Goal: Task Accomplishment & Management: Use online tool/utility

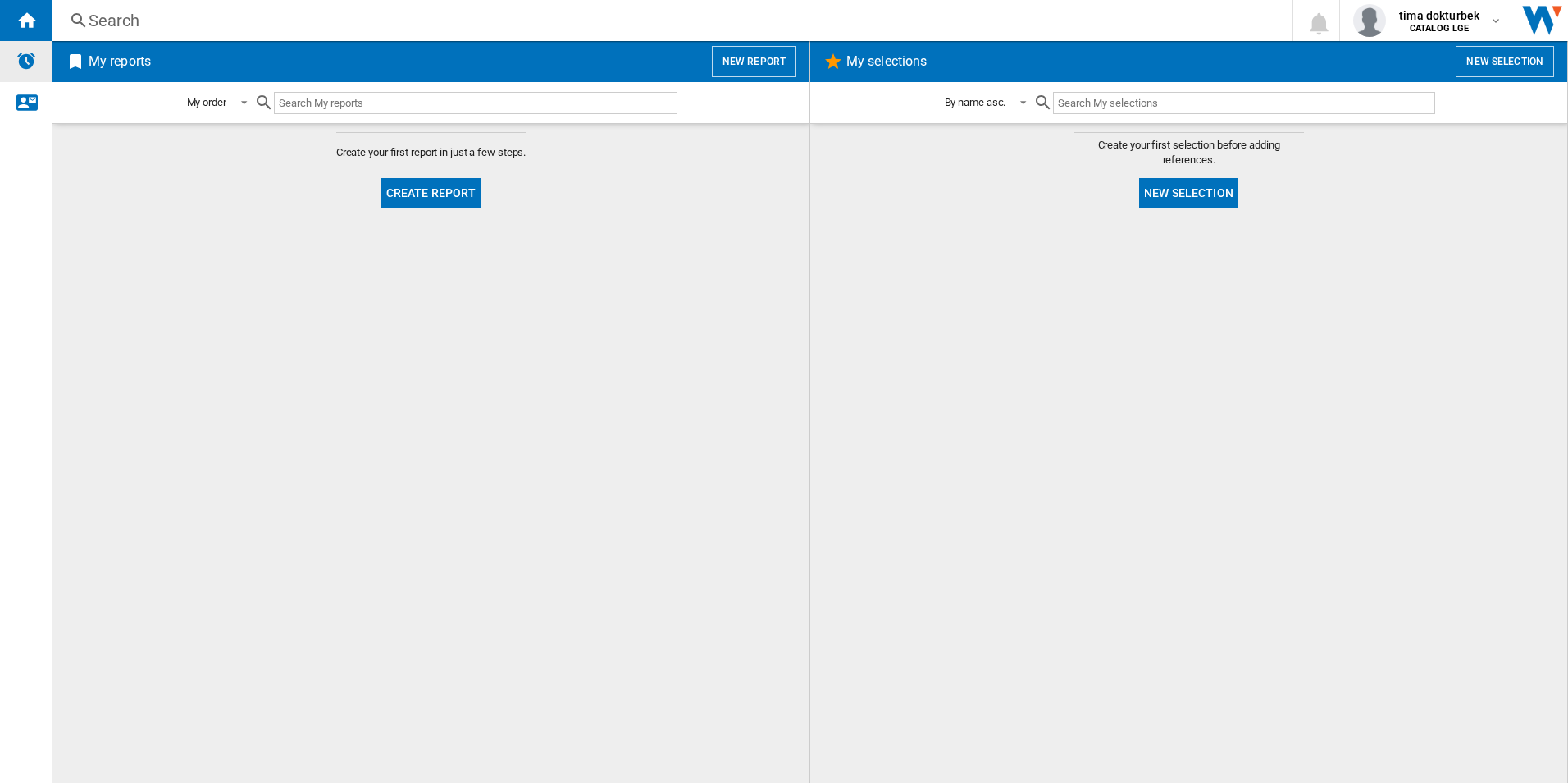
click at [38, 51] on div "Alerts" at bounding box center [26, 62] width 52 height 41
click at [782, 55] on button "New report" at bounding box center [754, 62] width 84 height 31
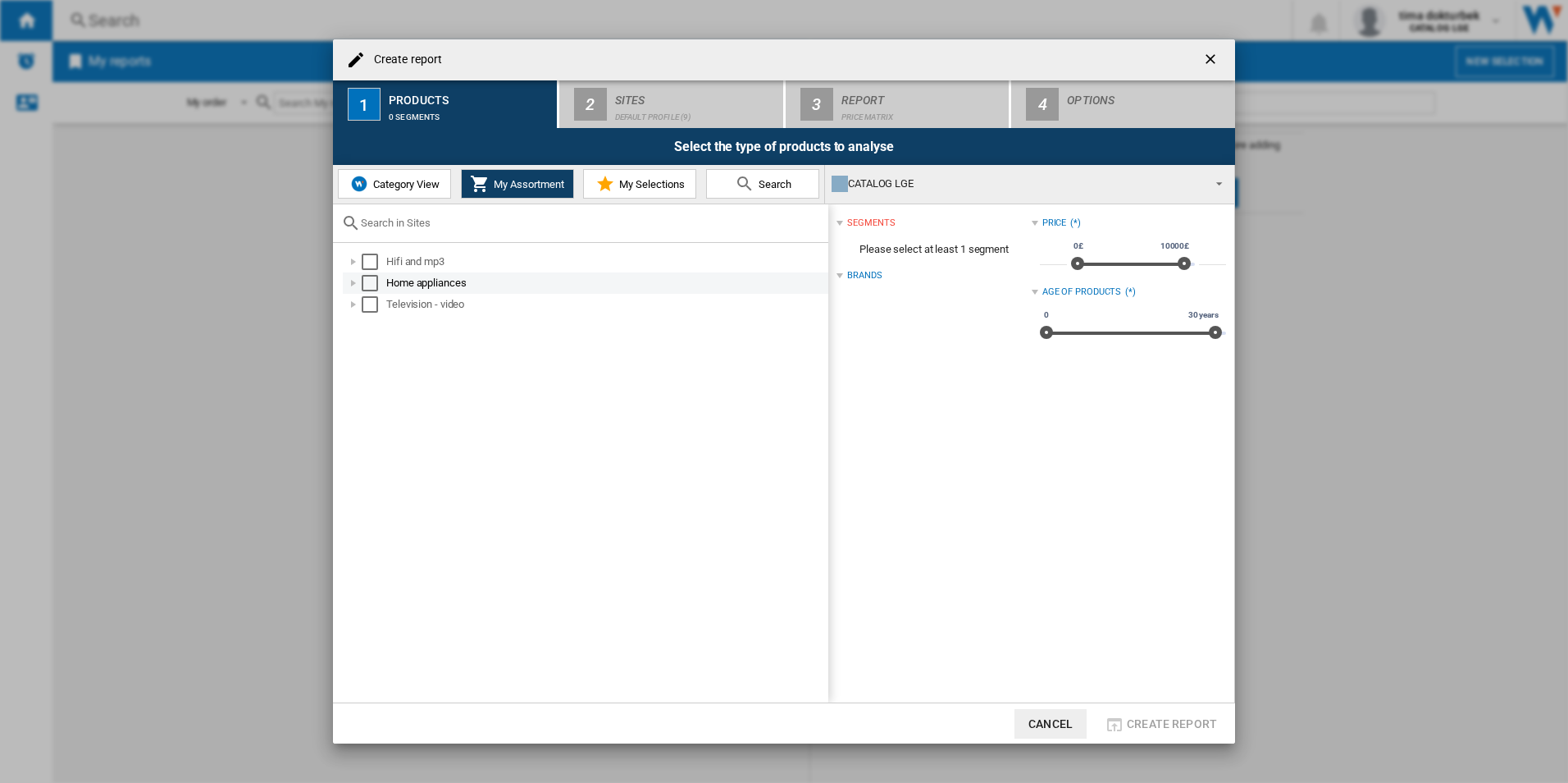
click at [351, 282] on div at bounding box center [353, 282] width 16 height 16
click at [376, 305] on div at bounding box center [371, 304] width 16 height 16
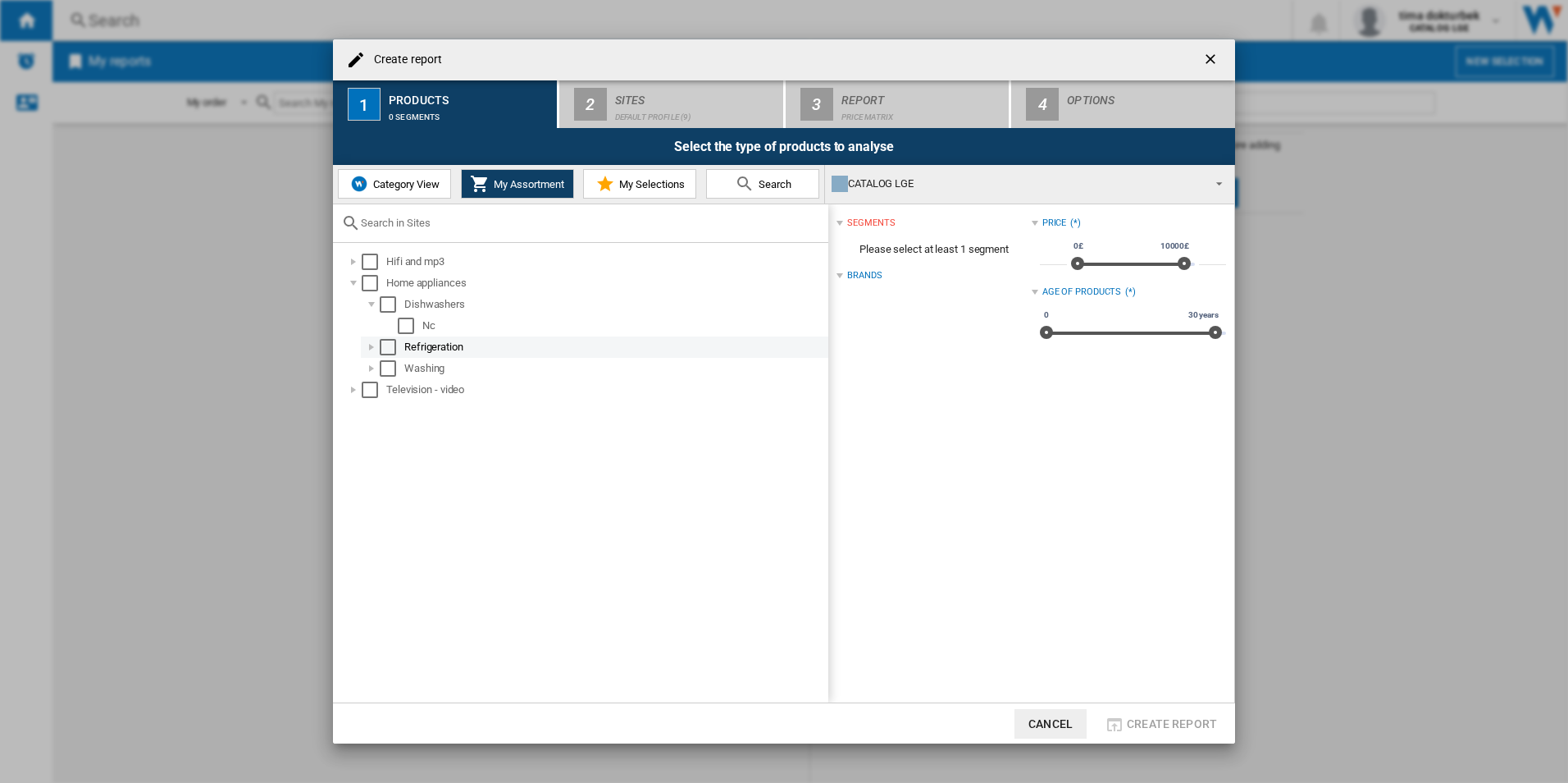
click at [375, 344] on div at bounding box center [371, 347] width 16 height 16
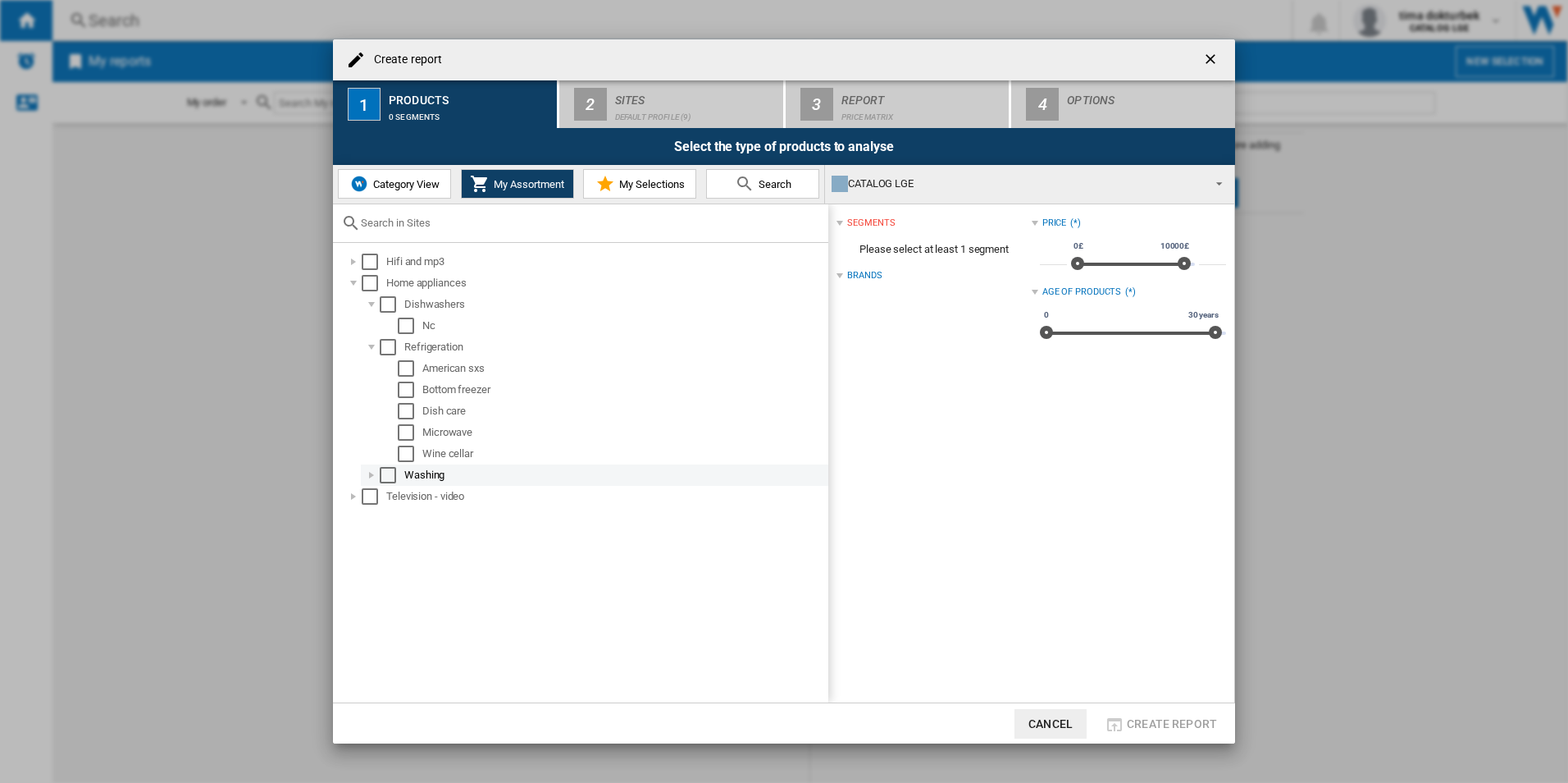
click at [372, 479] on div at bounding box center [371, 475] width 16 height 16
click at [397, 304] on md-checkbox "Select" at bounding box center [391, 304] width 25 height 16
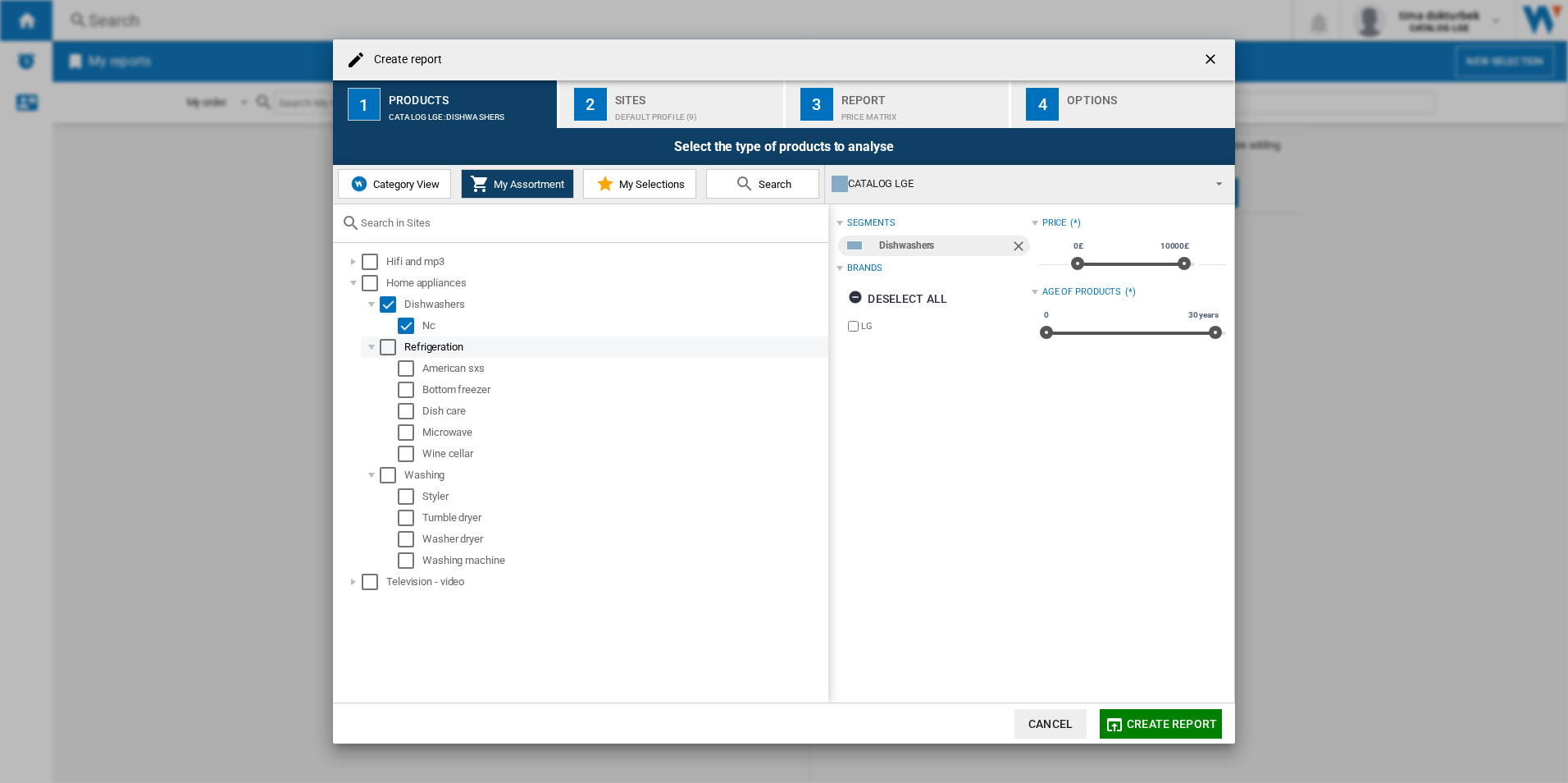
click at [388, 342] on div "Select" at bounding box center [387, 347] width 16 height 16
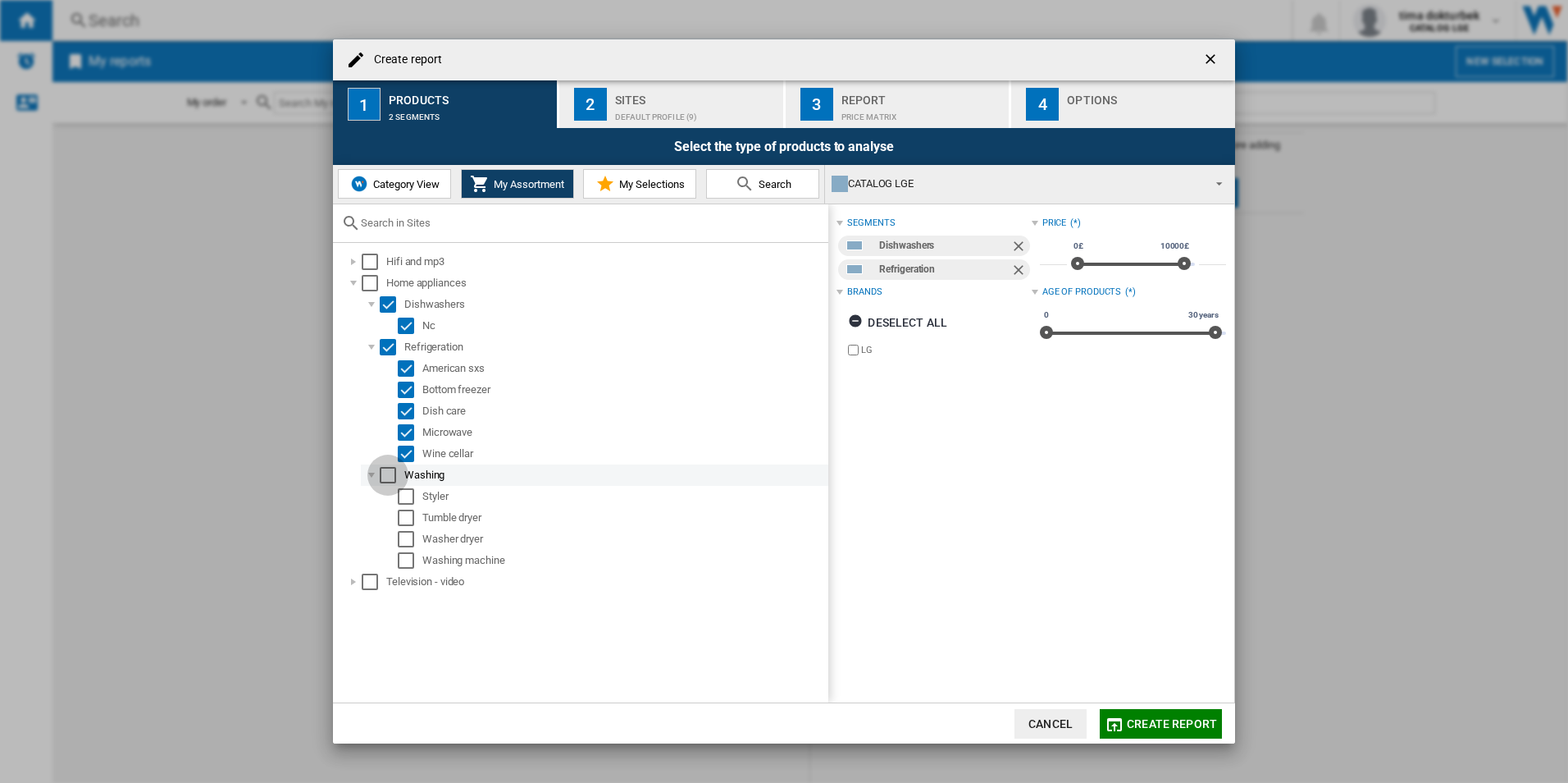
drag, startPoint x: 388, startPoint y: 472, endPoint x: 408, endPoint y: 481, distance: 21.9
click at [388, 473] on div "Select" at bounding box center [387, 475] width 16 height 16
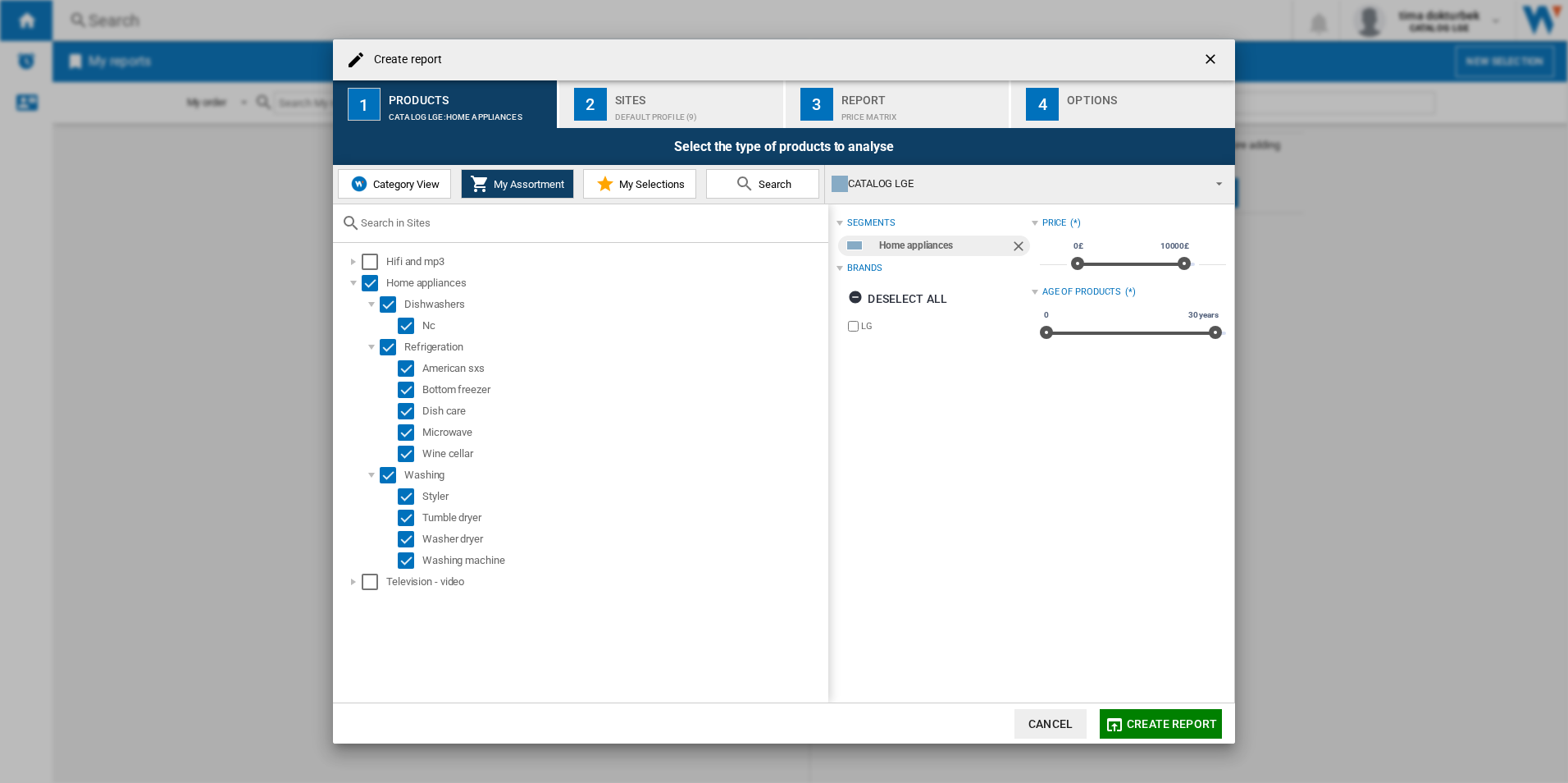
click at [853, 187] on div "CATALOG LGE" at bounding box center [1016, 184] width 370 height 23
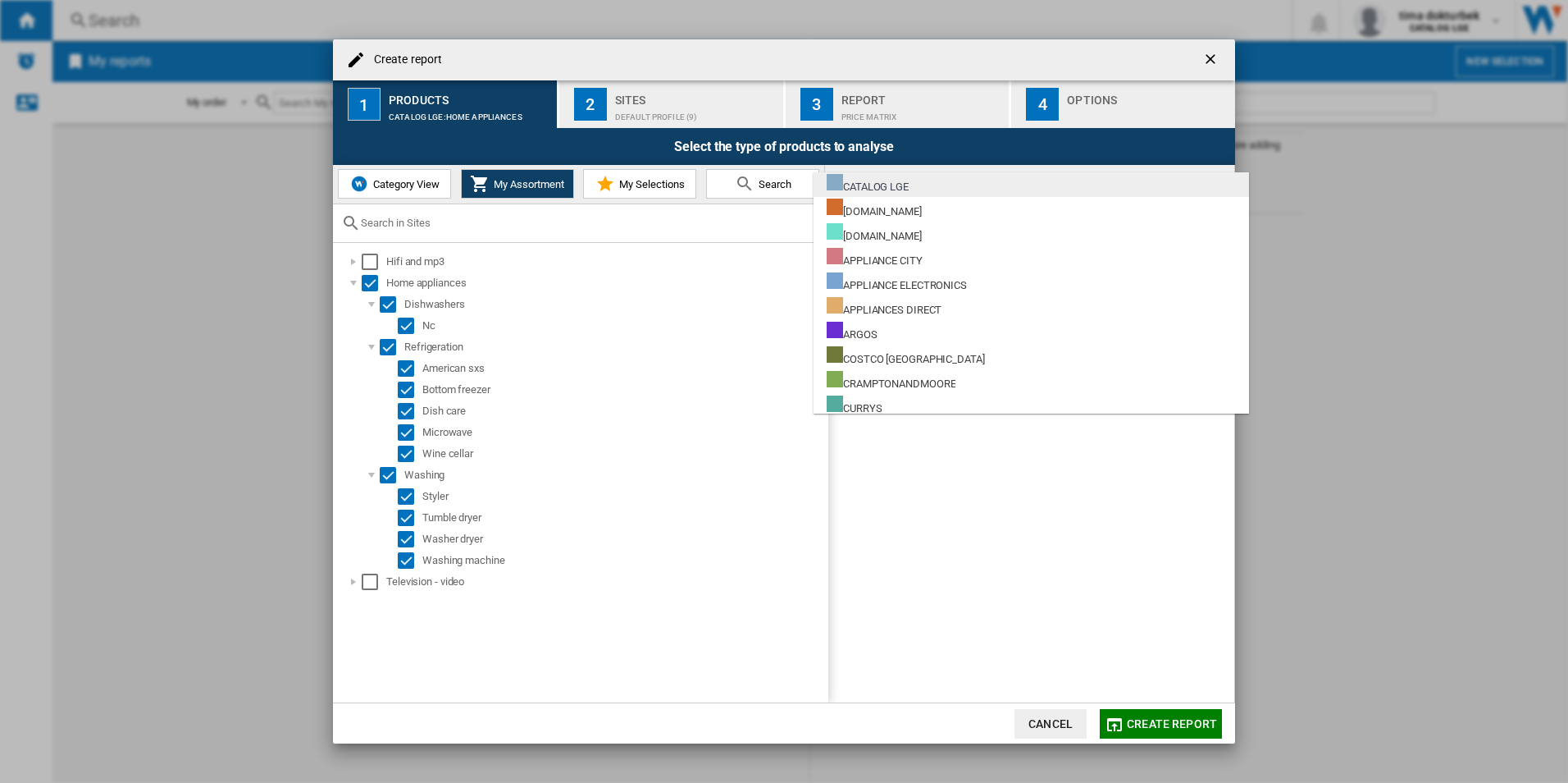
click at [862, 187] on div "CATALOG LGE" at bounding box center [868, 185] width 82 height 21
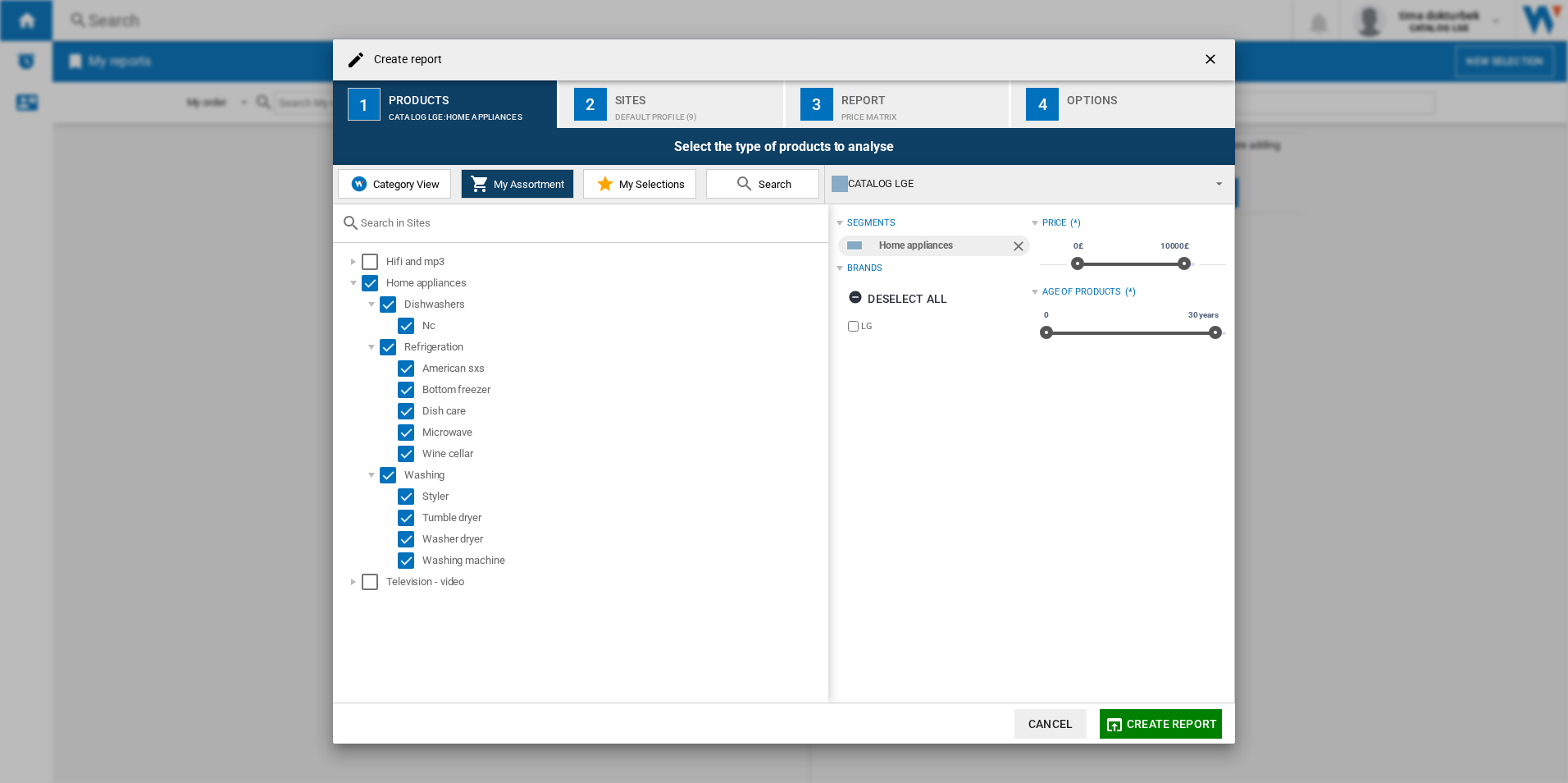
click at [666, 188] on span "My Selections" at bounding box center [650, 184] width 70 height 12
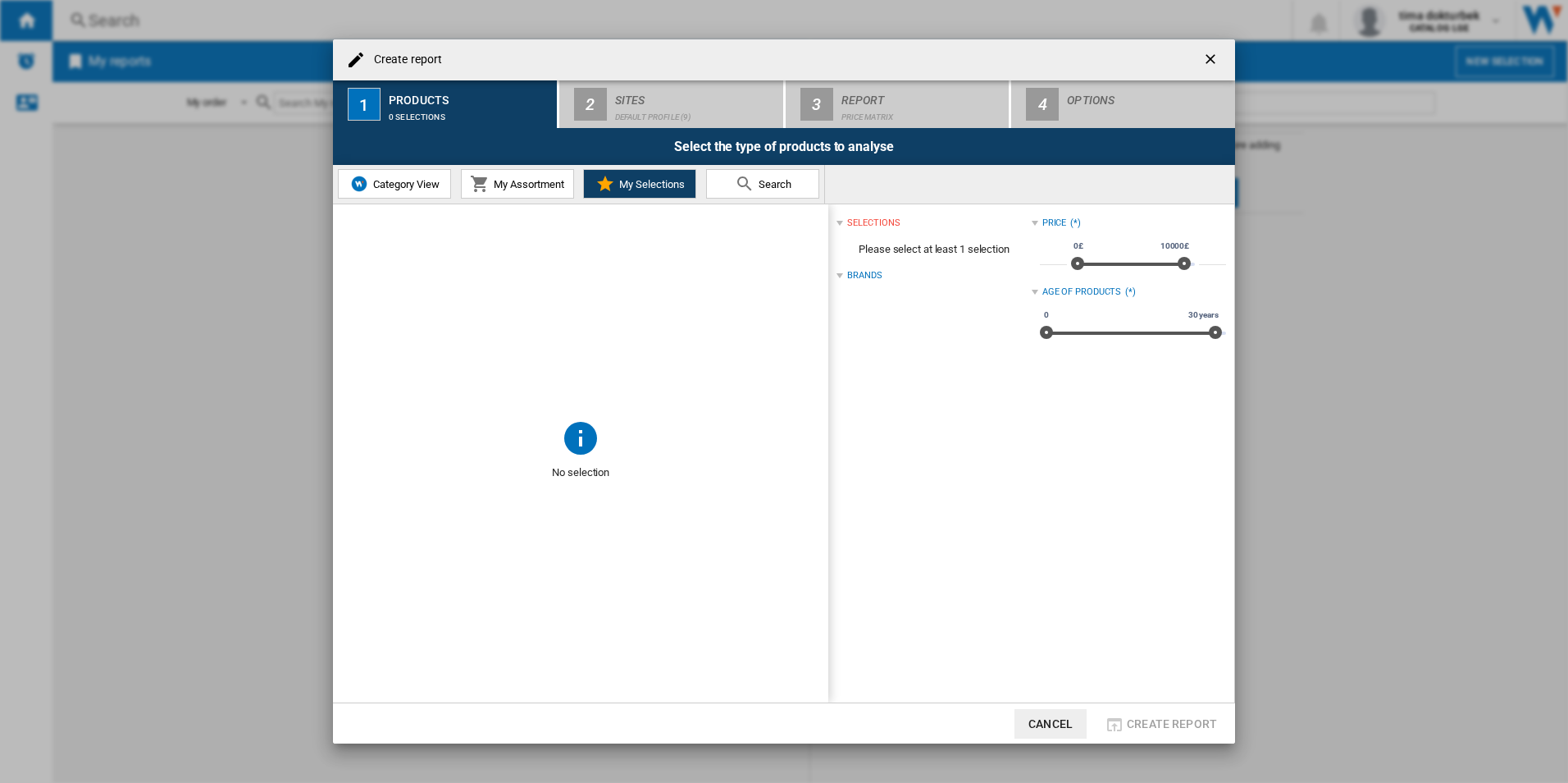
click at [542, 188] on span "My Assortment" at bounding box center [527, 184] width 75 height 12
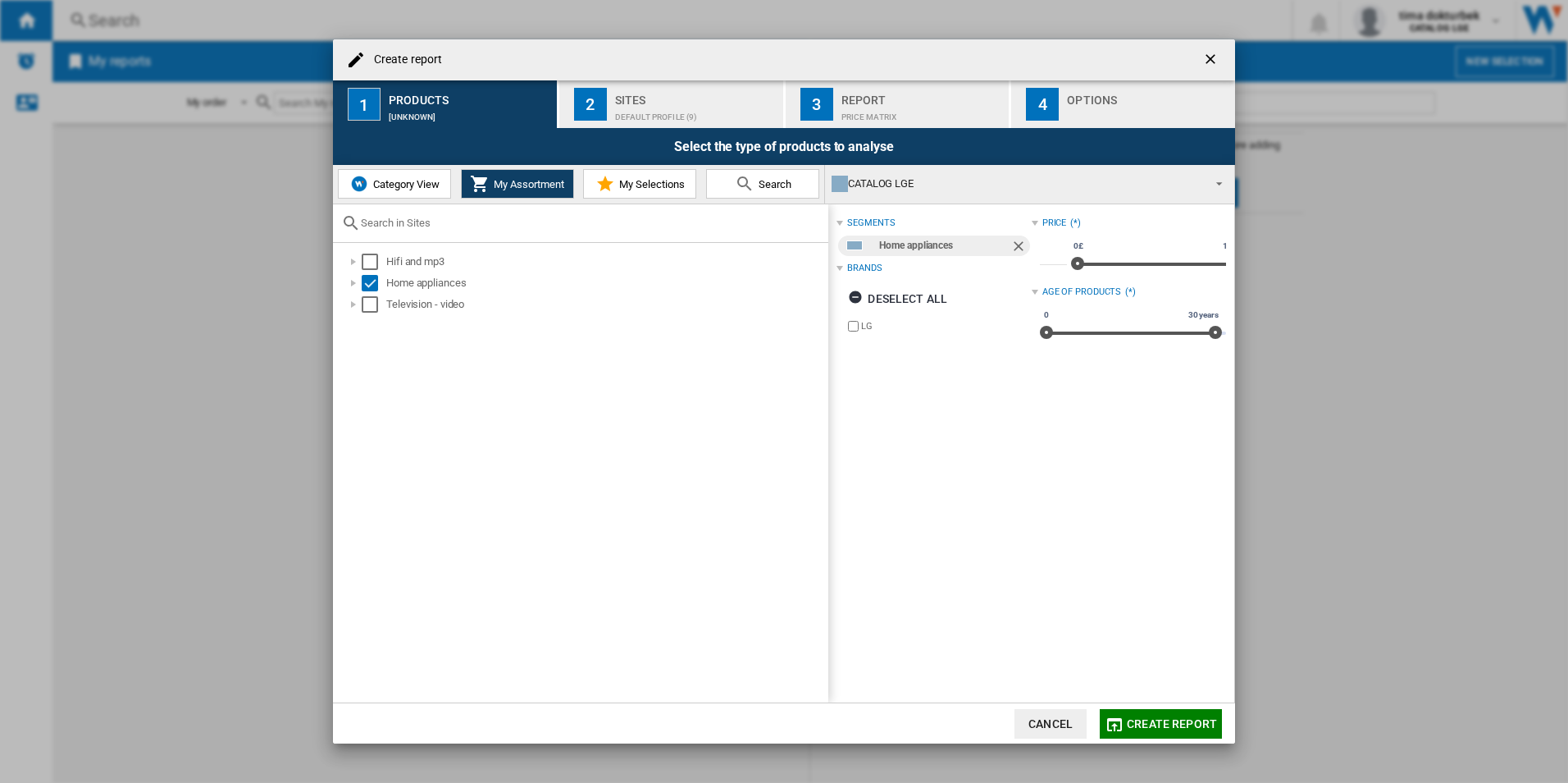
click at [403, 179] on span "Category View" at bounding box center [404, 184] width 70 height 12
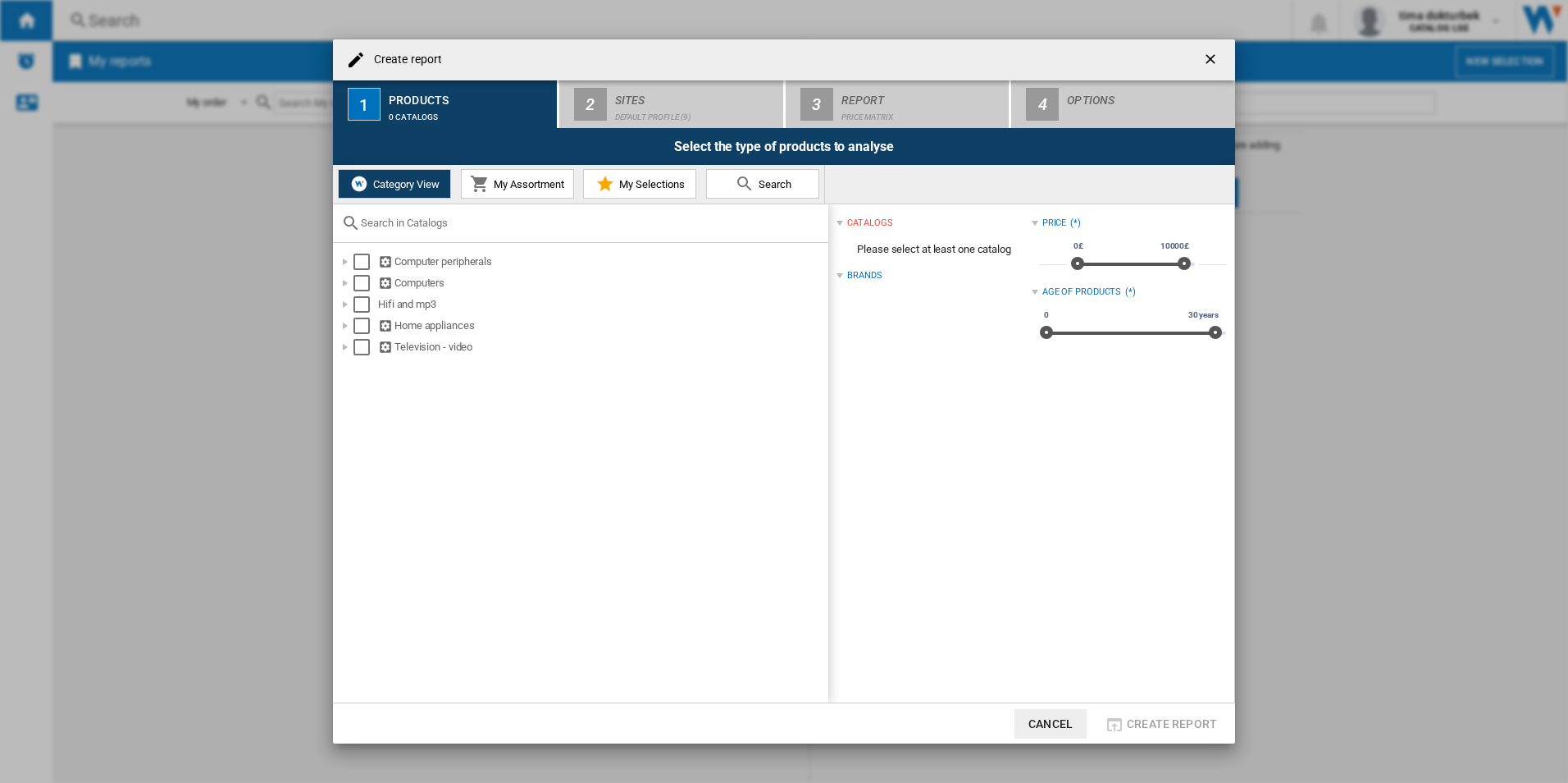
click at [528, 188] on span "My Assortment" at bounding box center [527, 184] width 75 height 12
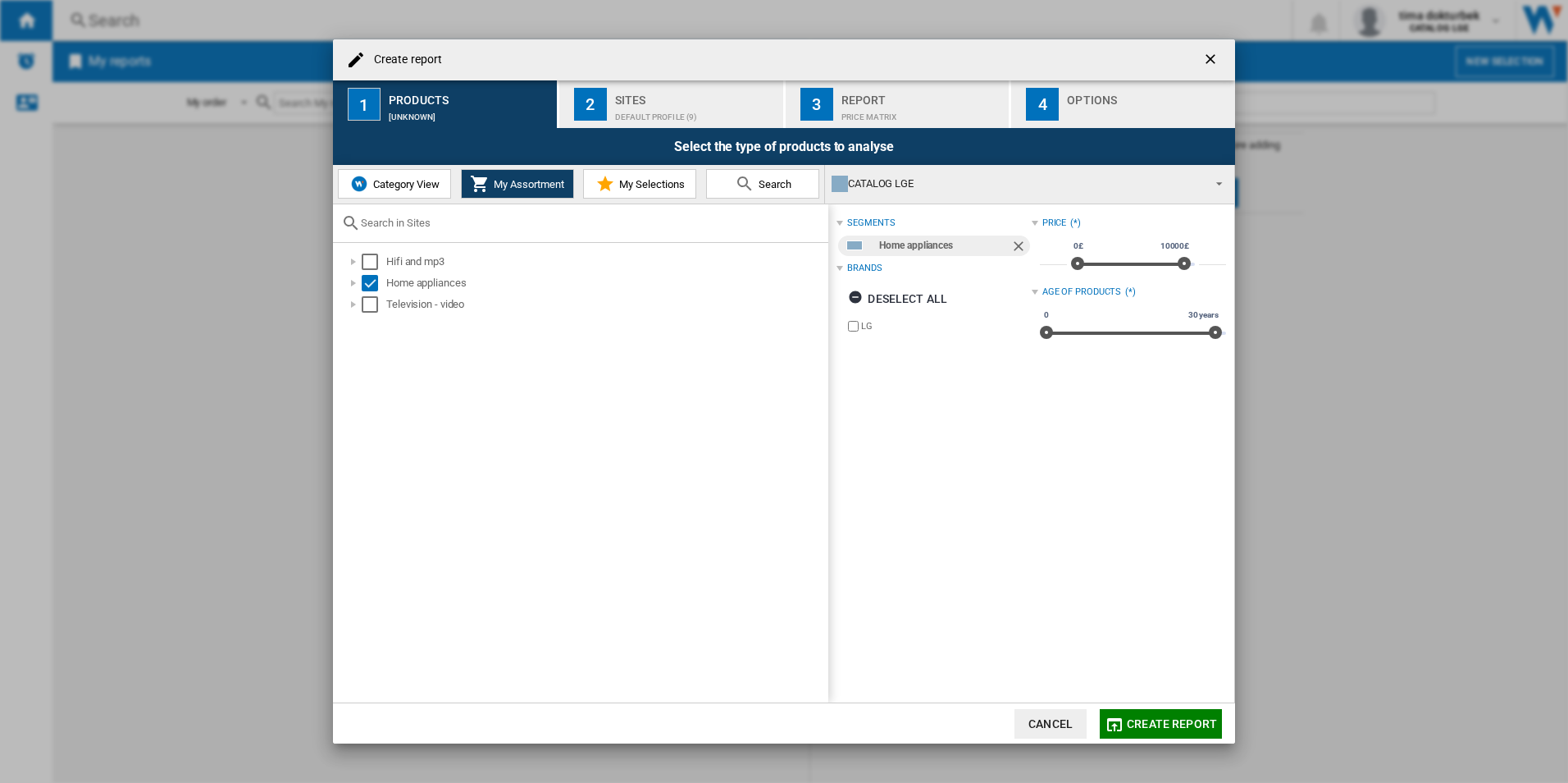
click at [1178, 723] on span "Create report" at bounding box center [1171, 723] width 90 height 13
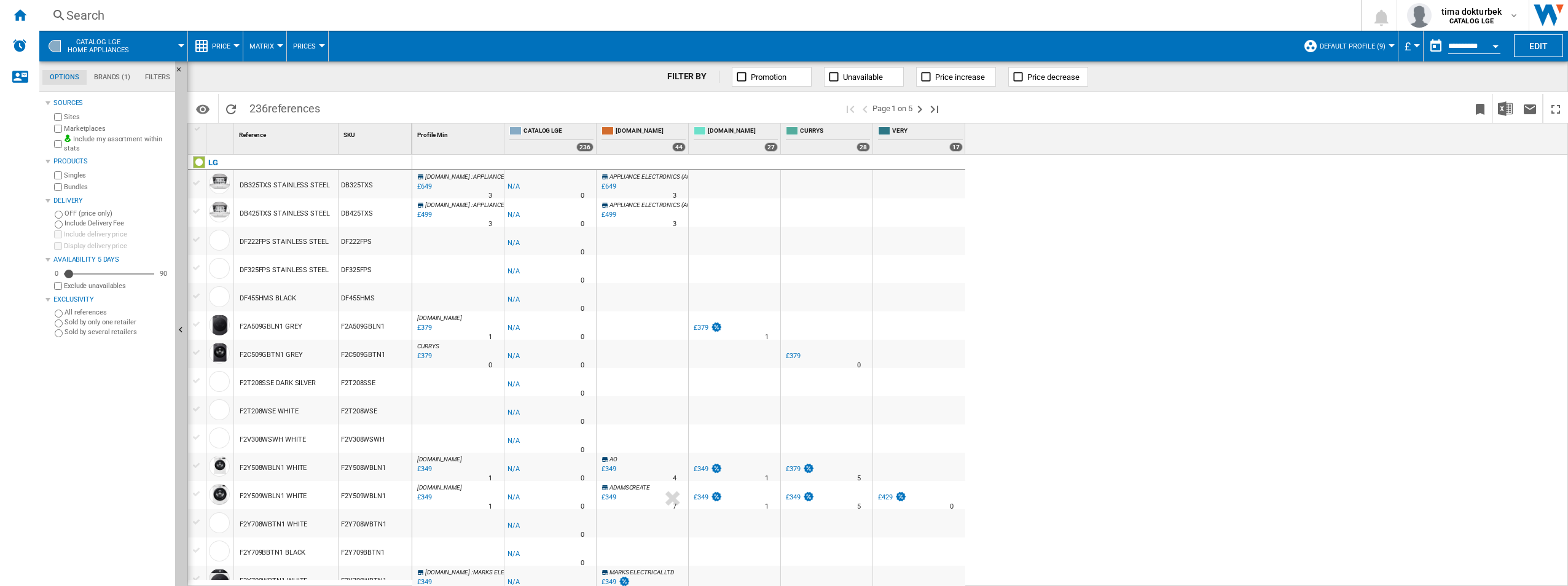
click at [263, 44] on span "Matrix" at bounding box center [262, 46] width 24 height 8
click at [263, 44] on md-backdrop at bounding box center [784, 293] width 1568 height 586
click at [1174, 106] on ng-md-icon "Maximize" at bounding box center [1555, 109] width 15 height 15
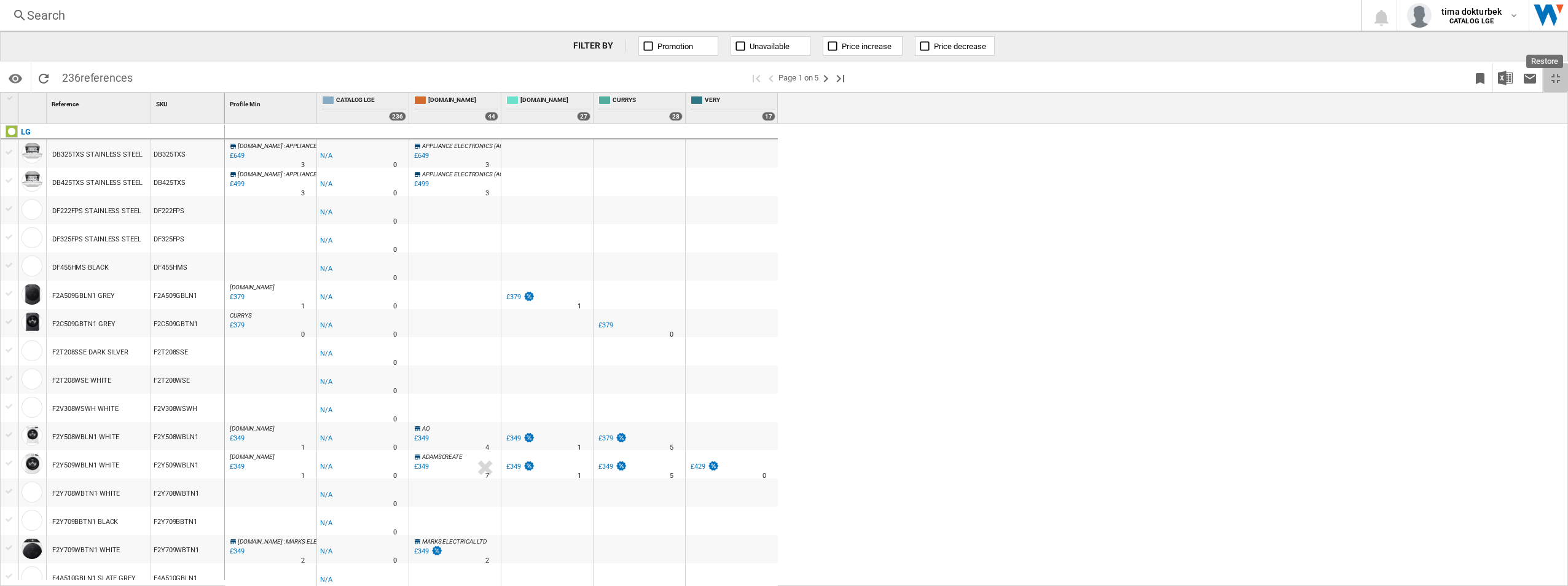
click at [1174, 74] on ng-md-icon "Restore" at bounding box center [1555, 78] width 15 height 15
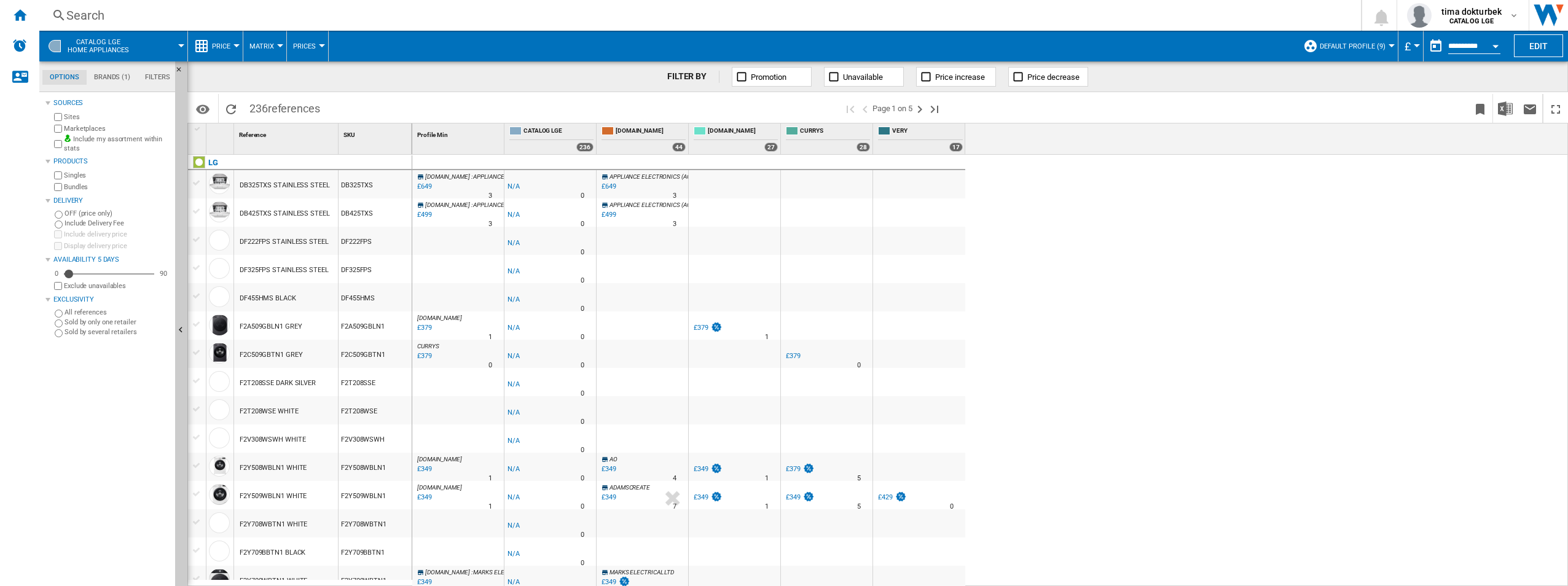
click at [45, 258] on md-tab-content "Sources Sites Marketplaces Include my assortment within stats Products Singles …" at bounding box center [113, 339] width 147 height 493
click at [48, 259] on div at bounding box center [48, 260] width 5 height 5
click at [296, 57] on button "Prices" at bounding box center [307, 46] width 29 height 31
click at [298, 53] on md-backdrop at bounding box center [784, 293] width 1568 height 586
click at [298, 53] on button "Prices" at bounding box center [307, 46] width 29 height 31
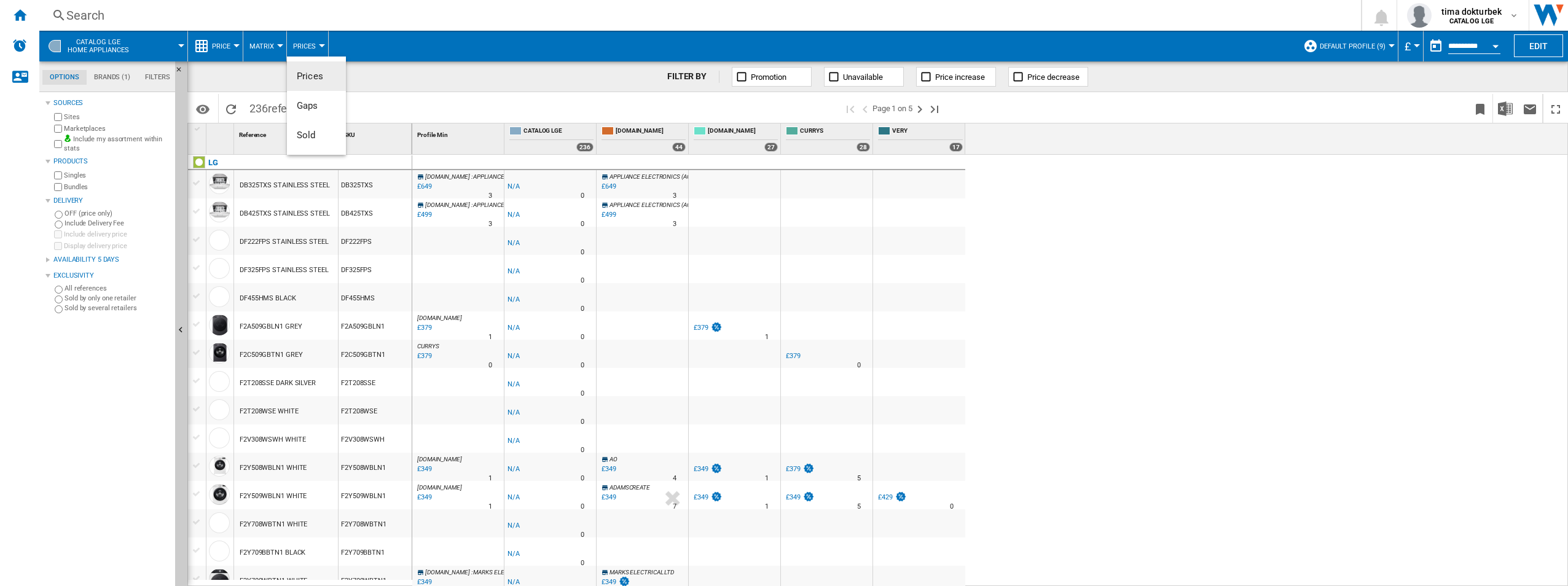
click at [226, 48] on md-backdrop at bounding box center [784, 293] width 1568 height 586
click at [229, 44] on span "Price" at bounding box center [221, 46] width 19 height 8
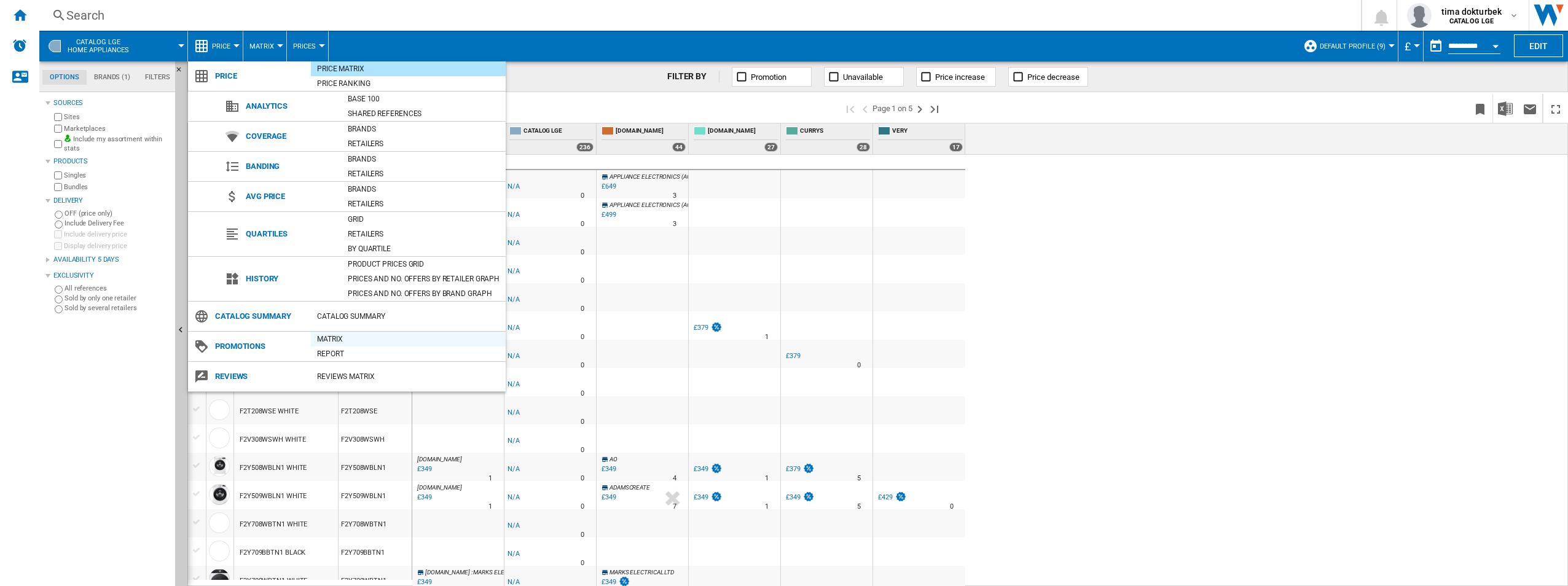
click at [338, 336] on div "Matrix" at bounding box center [408, 339] width 195 height 12
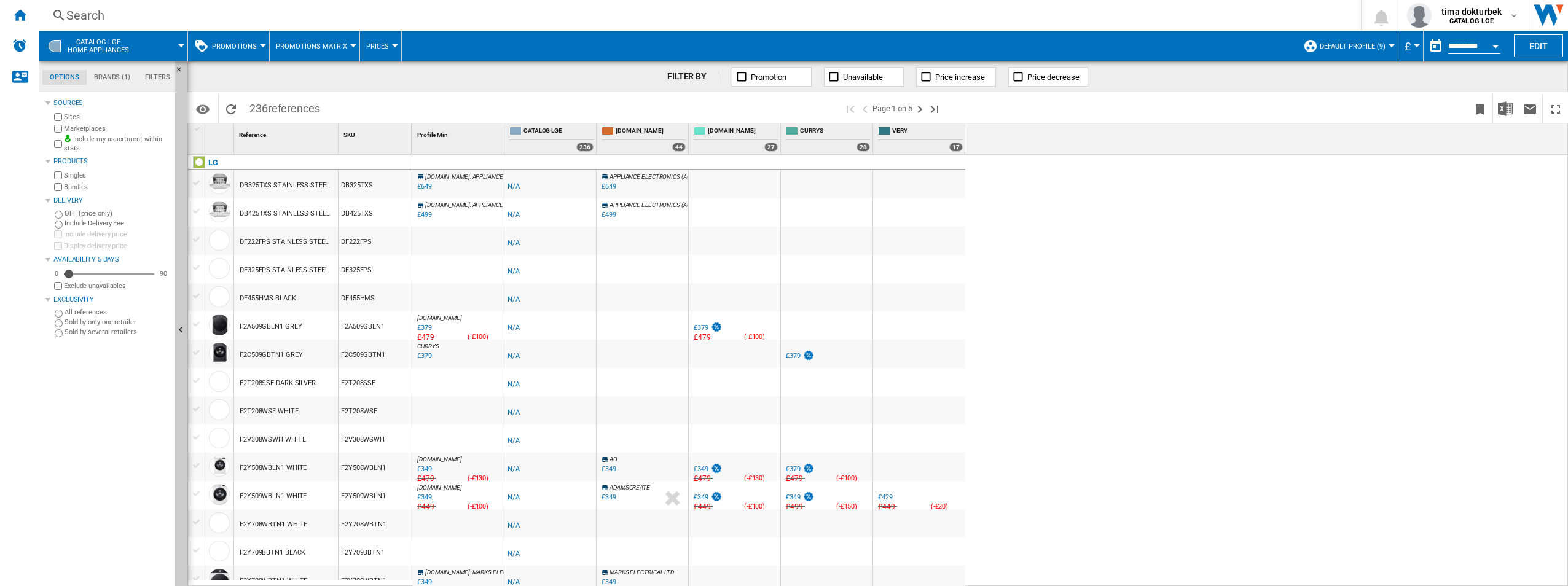
drag, startPoint x: 1050, startPoint y: 251, endPoint x: 1211, endPoint y: 237, distance: 161.6
click at [1174, 240] on div "AMAZON.CO.UK : APPLIANCE ELECTRONICS (AGENT OF EURONICS) -1.0 % £649 % N/A £NaN…" at bounding box center [990, 371] width 1157 height 432
click at [245, 47] on span "Promotions" at bounding box center [235, 46] width 45 height 8
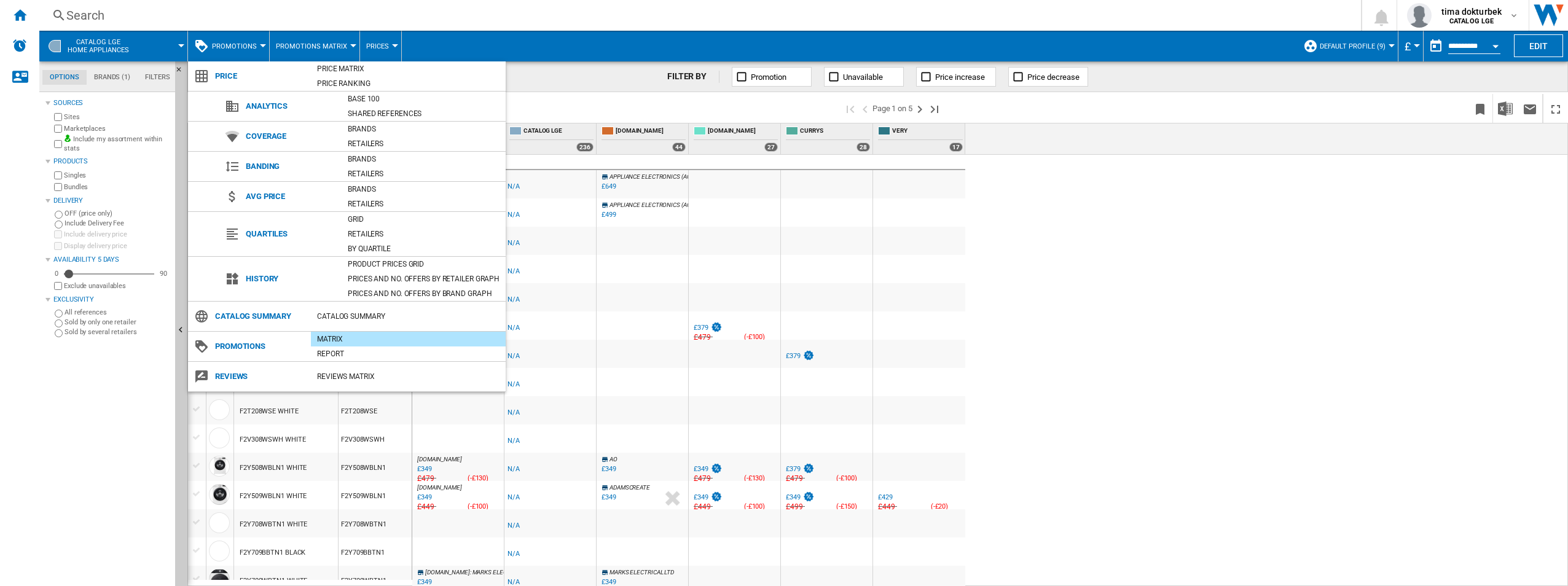
click at [320, 42] on md-backdrop at bounding box center [784, 293] width 1568 height 586
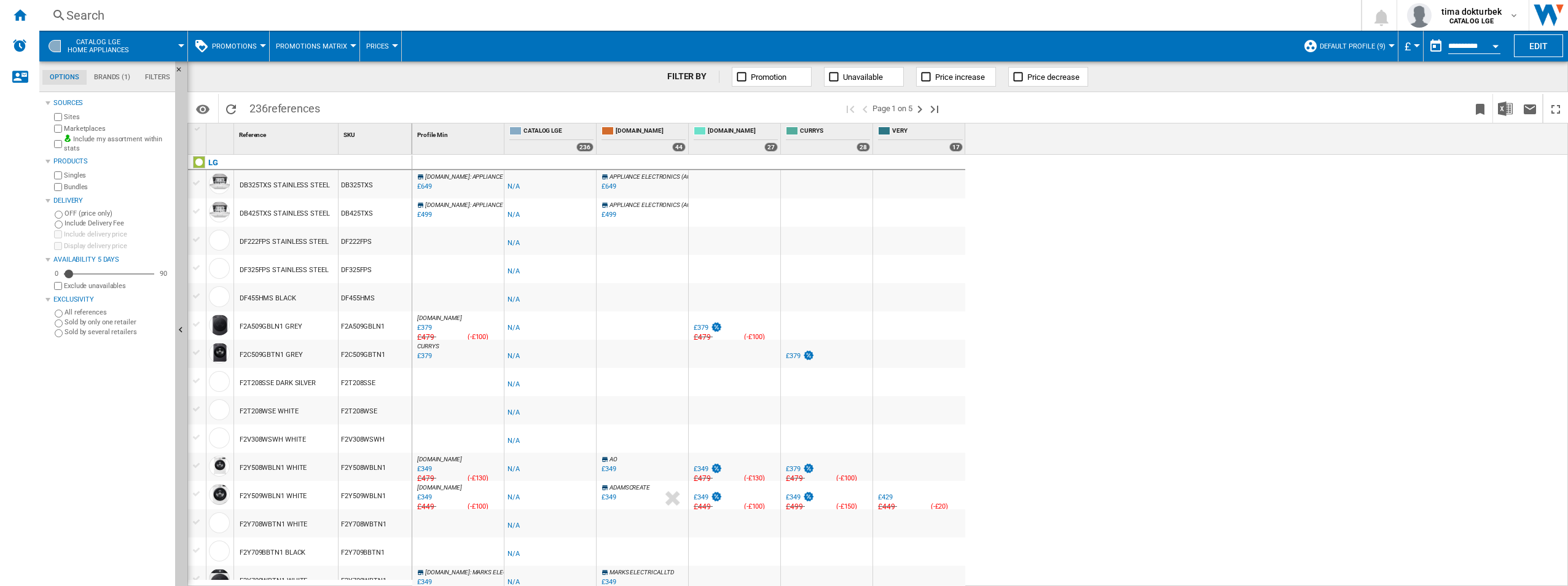
click at [330, 47] on span "Promotions Matrix" at bounding box center [311, 46] width 71 height 8
click at [327, 107] on span "Promotions Report" at bounding box center [318, 105] width 80 height 11
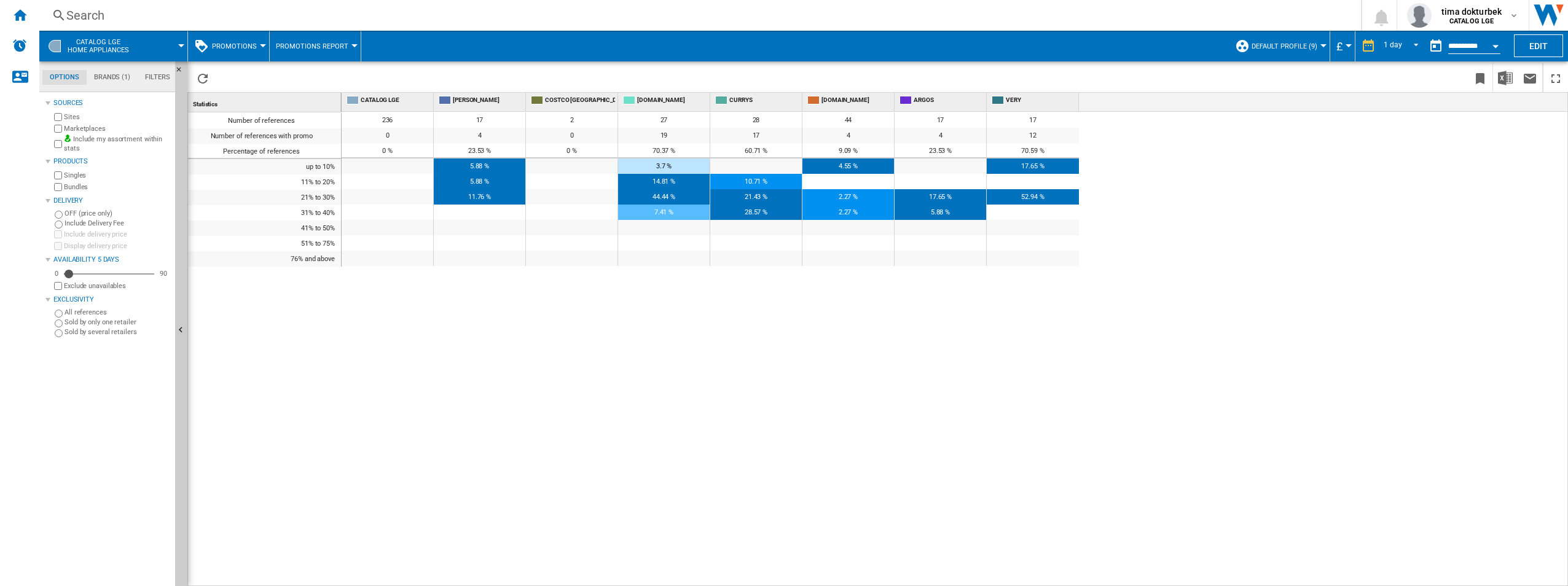
click at [248, 49] on span "Promotions" at bounding box center [235, 46] width 45 height 8
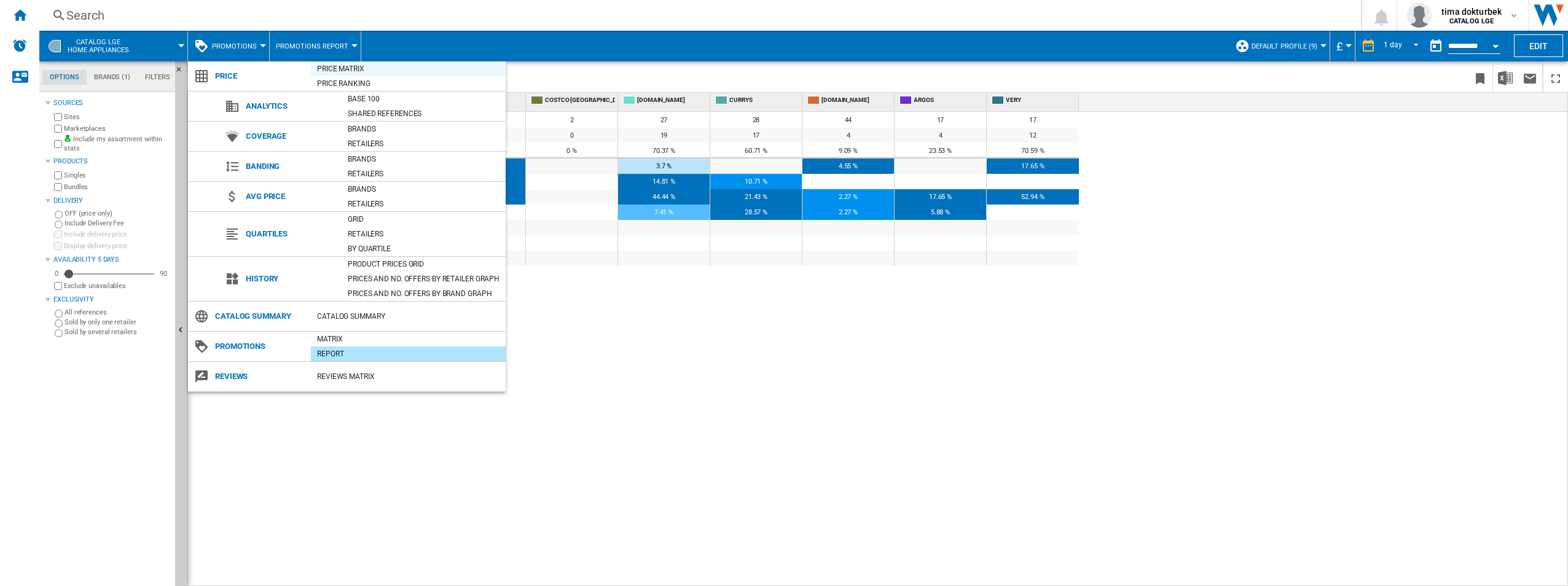
click at [357, 69] on div "Price Matrix" at bounding box center [408, 68] width 195 height 12
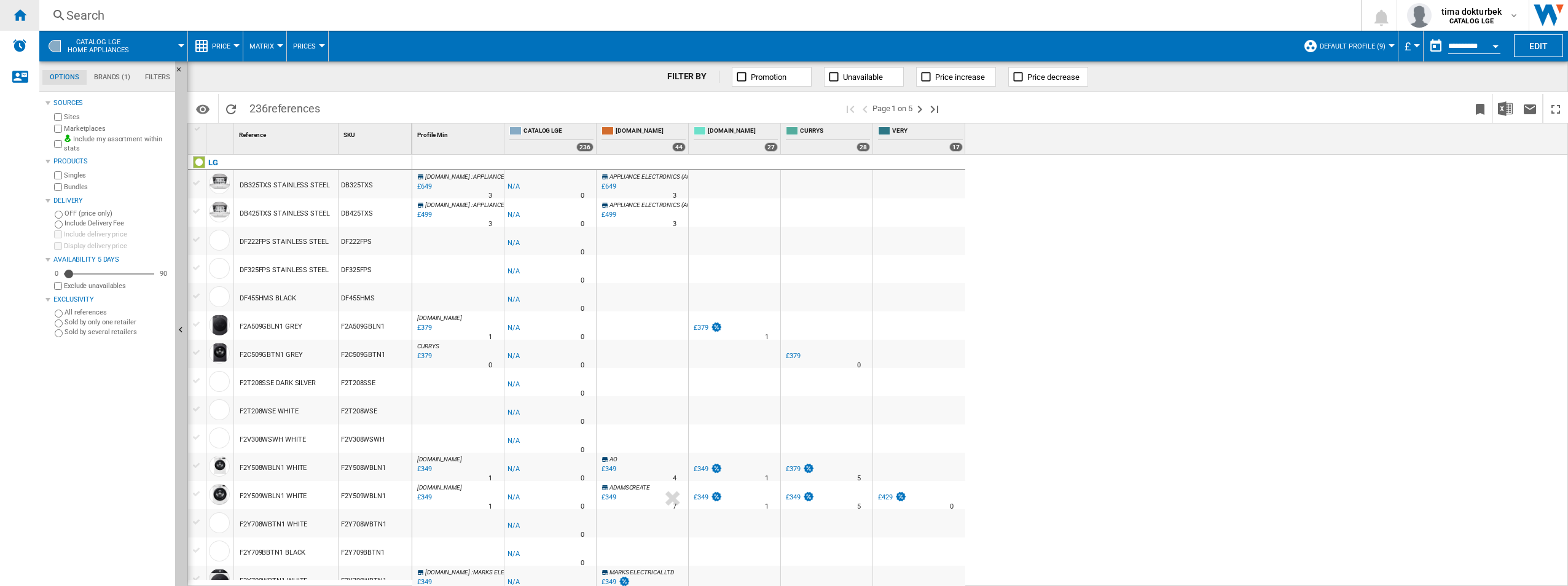
click at [25, 18] on ng-md-icon "Home" at bounding box center [19, 14] width 15 height 15
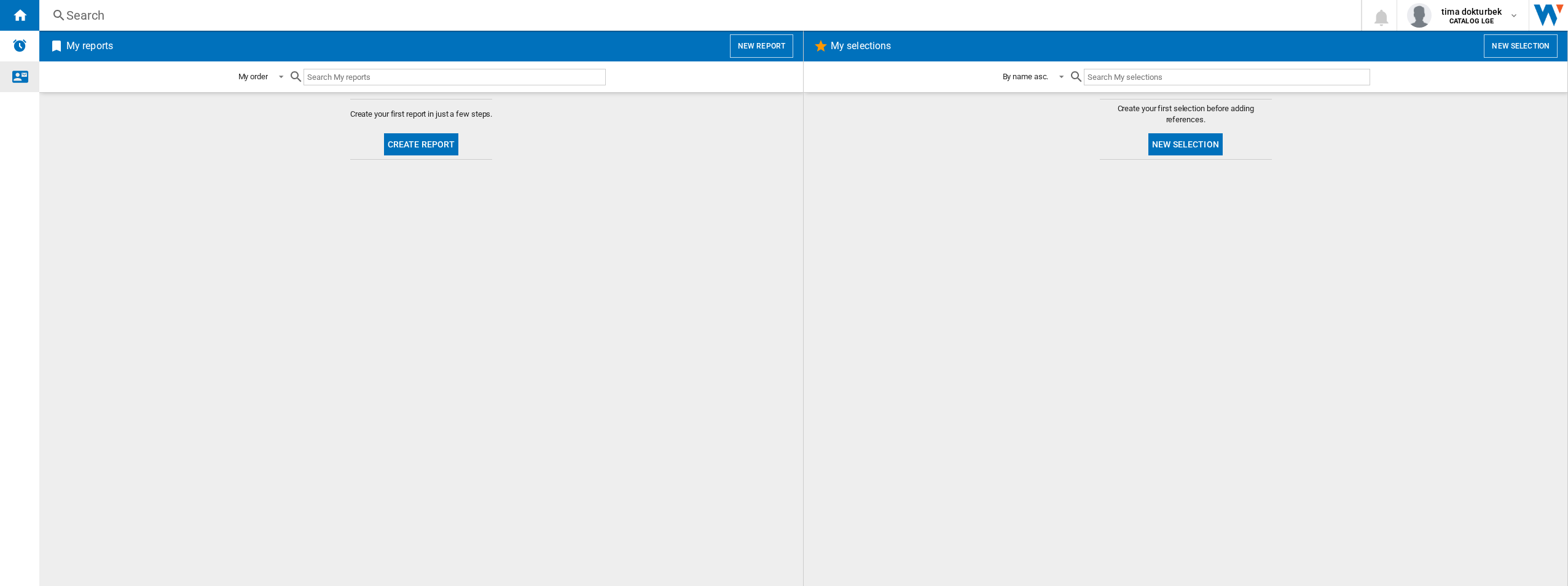
click at [24, 73] on ng-md-icon "Contact us" at bounding box center [19, 76] width 15 height 15
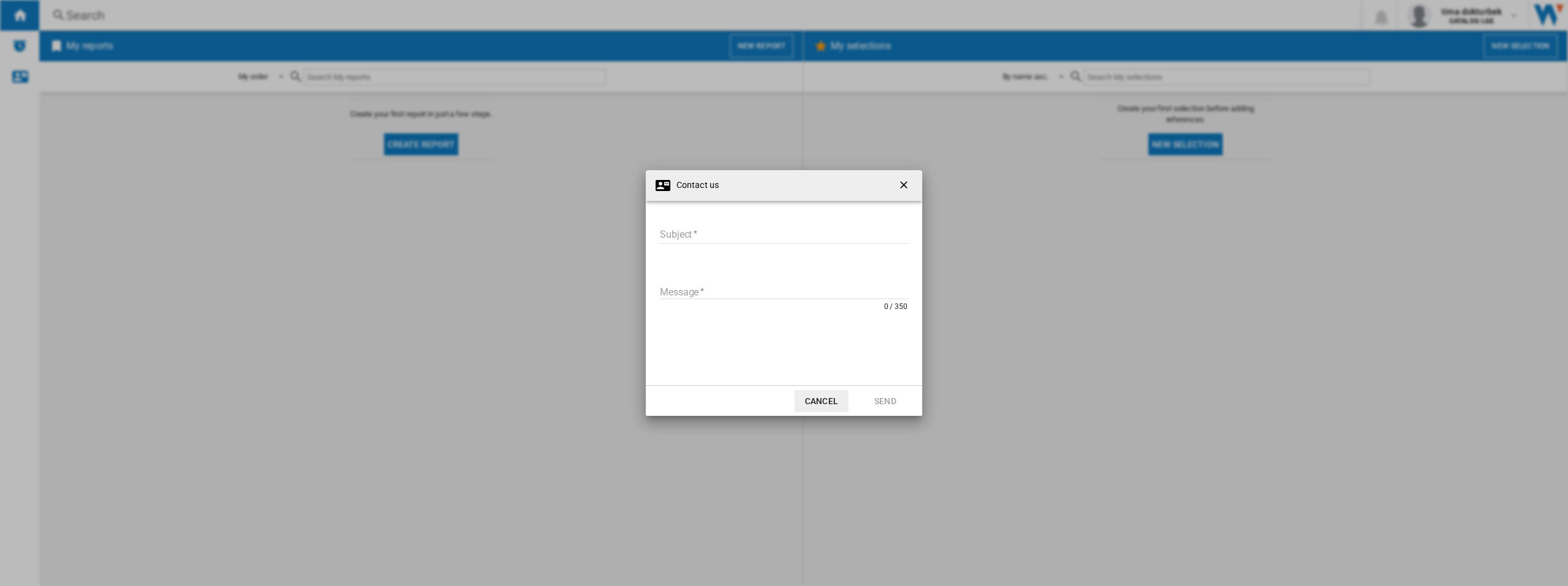
click at [910, 190] on ng-md-icon "getI18NText('BUTTONS.CLOSE_DIALOG')" at bounding box center [905, 186] width 15 height 15
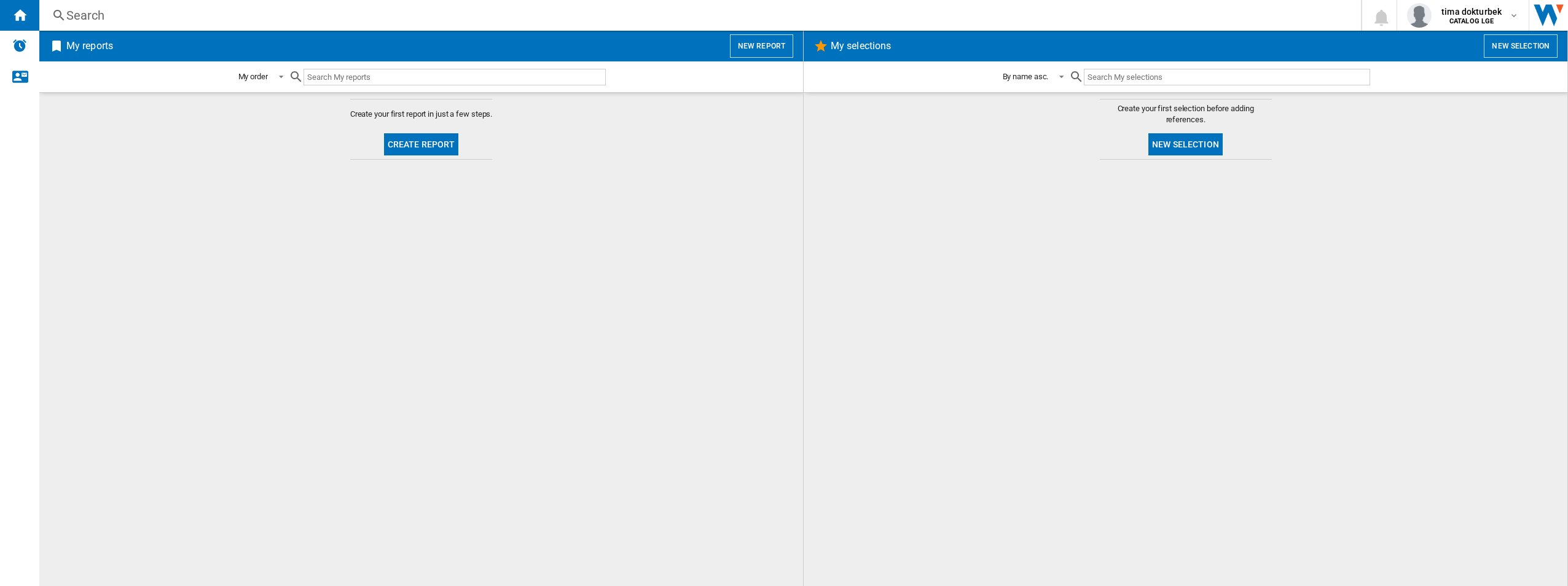
click at [1174, 42] on button "New selection" at bounding box center [1520, 46] width 74 height 23
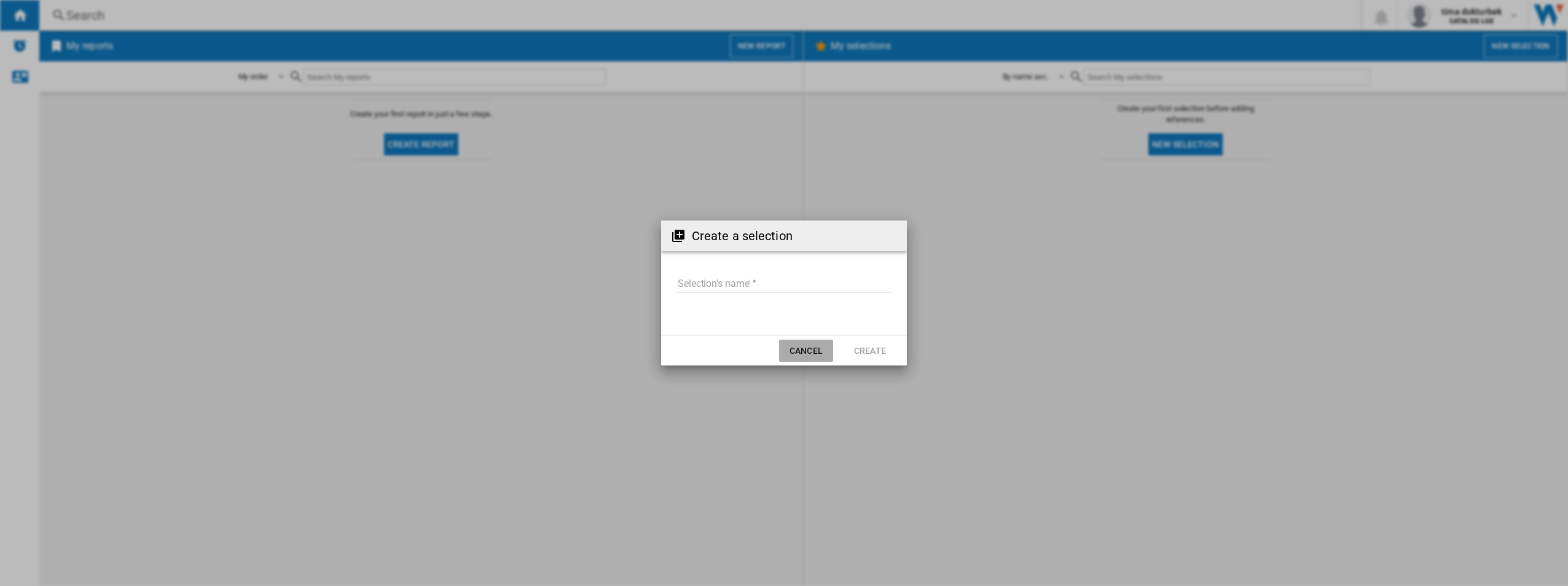
drag, startPoint x: 809, startPoint y: 348, endPoint x: 815, endPoint y: 347, distance: 6.1
click at [809, 349] on button "Cancel" at bounding box center [806, 350] width 54 height 22
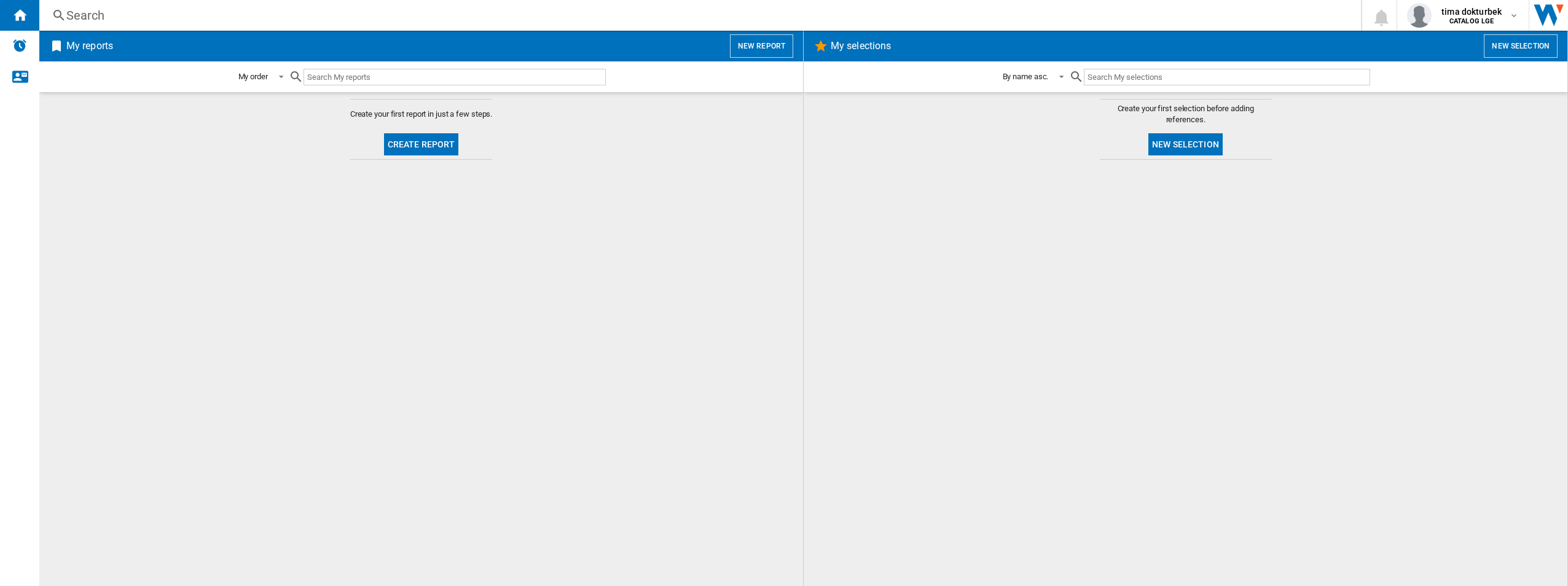
click at [1174, 16] on img "Open Wiser website" at bounding box center [1549, 15] width 39 height 31
click at [1488, 17] on span "tima dokturbek" at bounding box center [1472, 12] width 60 height 12
click at [1421, 69] on button "My settings" at bounding box center [1457, 73] width 118 height 24
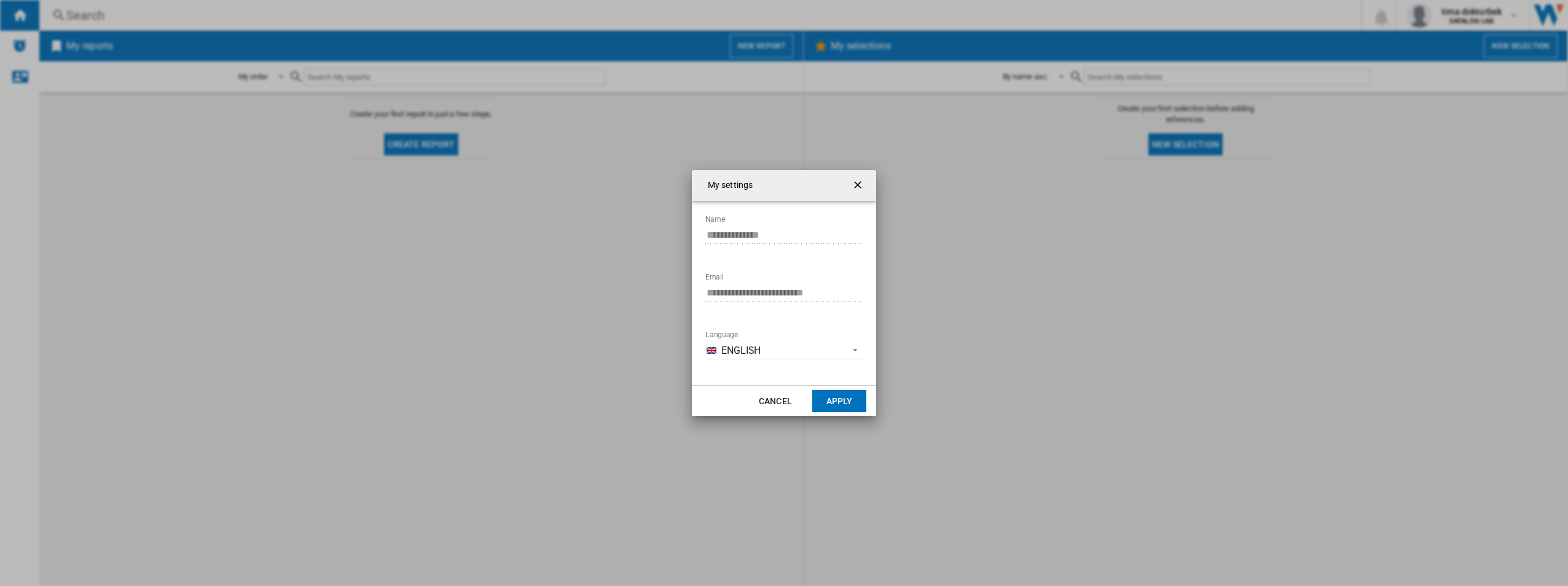
click at [852, 181] on ng-md-icon "getI18NText('BUTTONS.CLOSE_DIALOG')" at bounding box center [859, 186] width 15 height 15
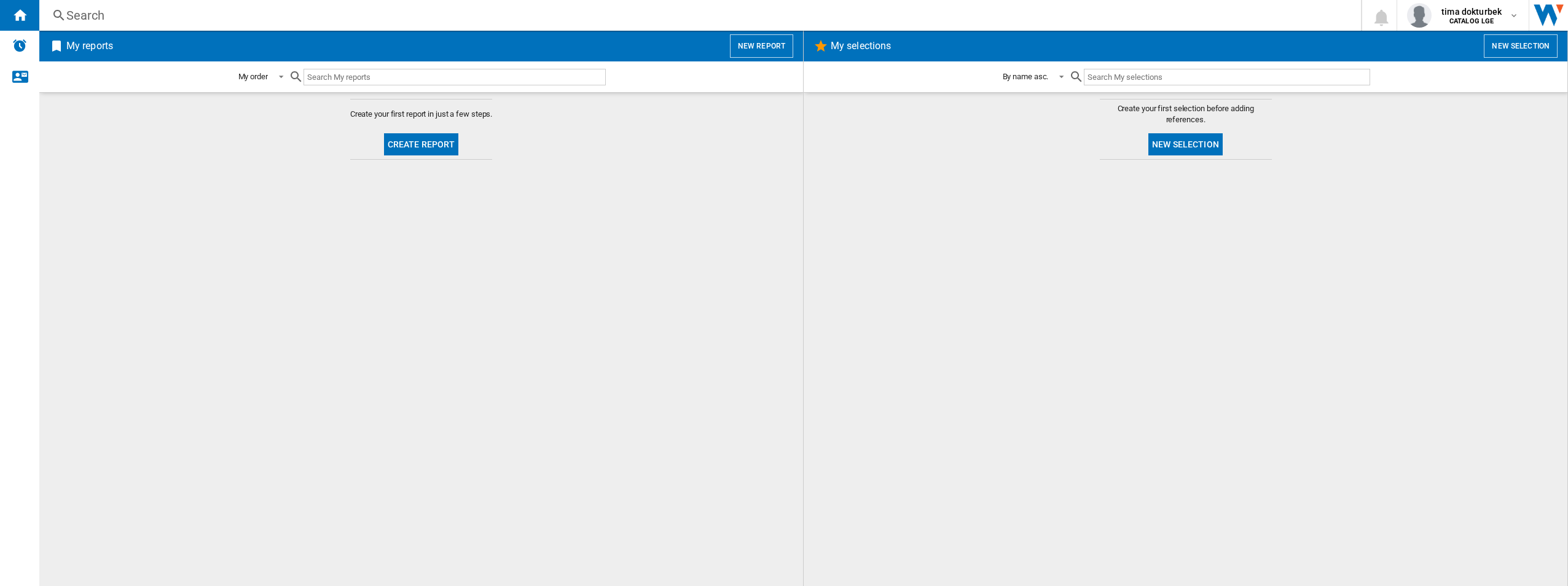
click at [1551, 11] on img "Open Wiser website" at bounding box center [1549, 15] width 39 height 31
click at [755, 44] on button "New report" at bounding box center [761, 46] width 63 height 23
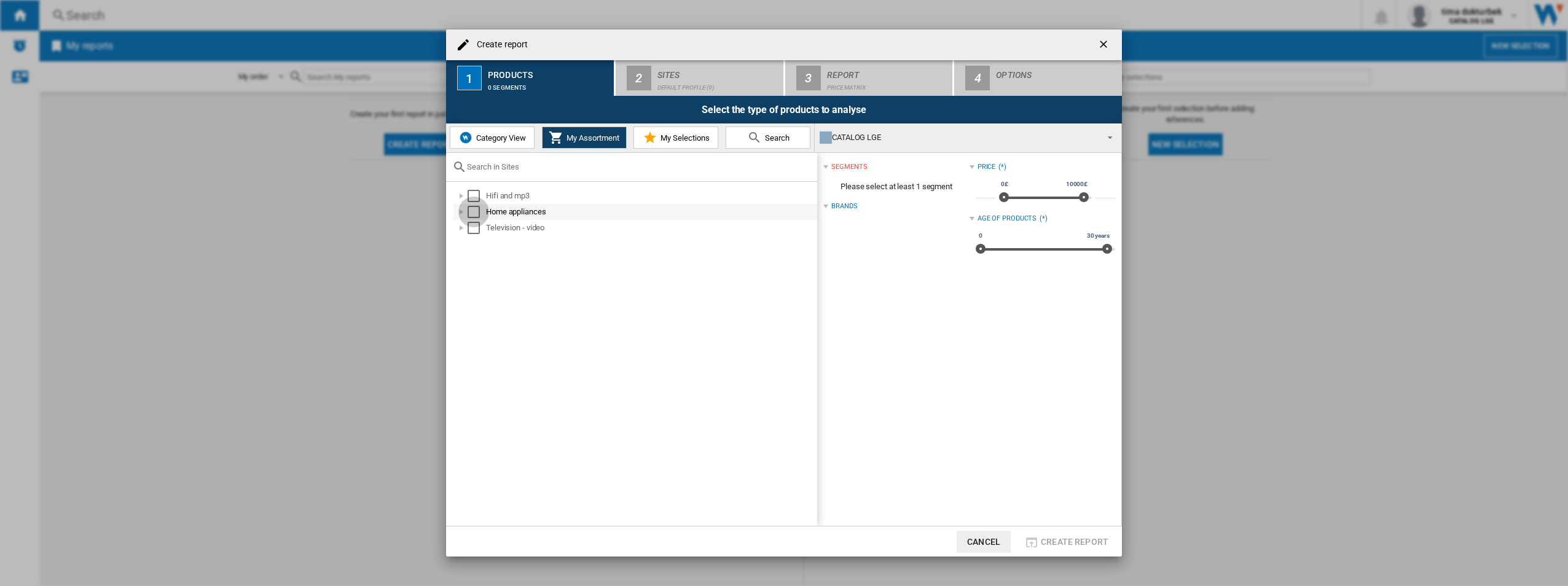
click at [470, 214] on div "Select" at bounding box center [473, 211] width 12 height 12
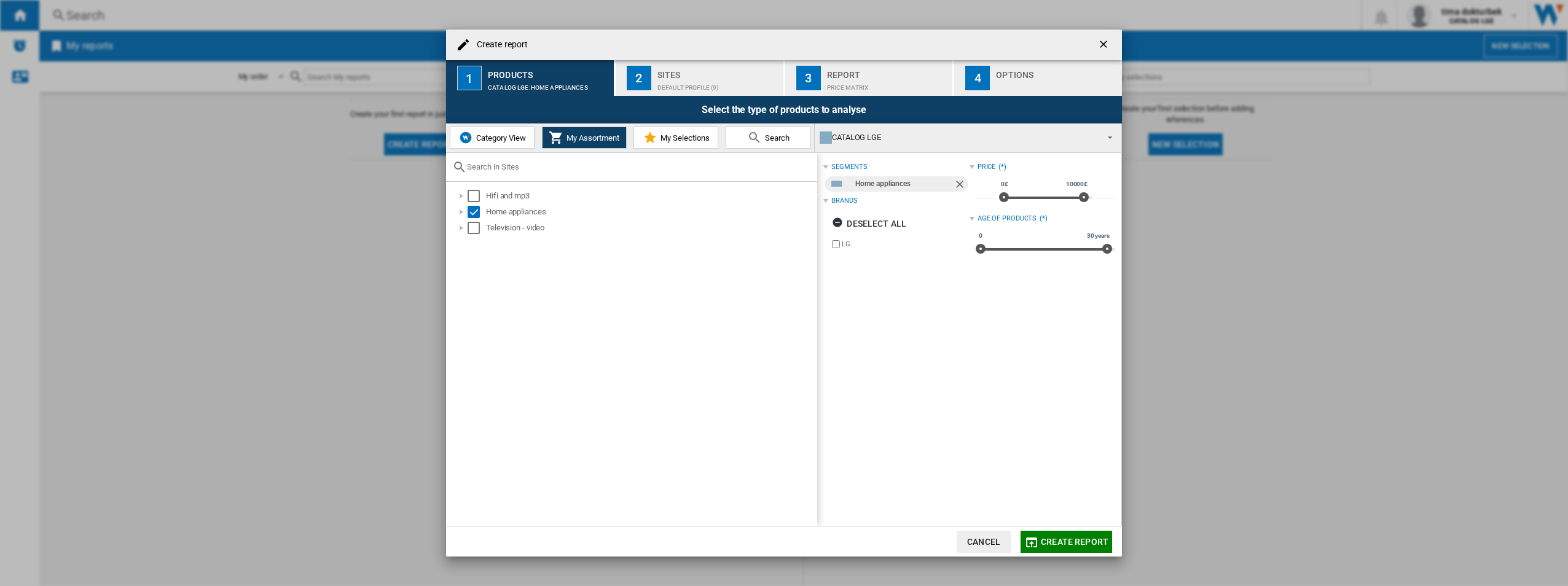
click at [514, 141] on span "Category View" at bounding box center [500, 138] width 53 height 9
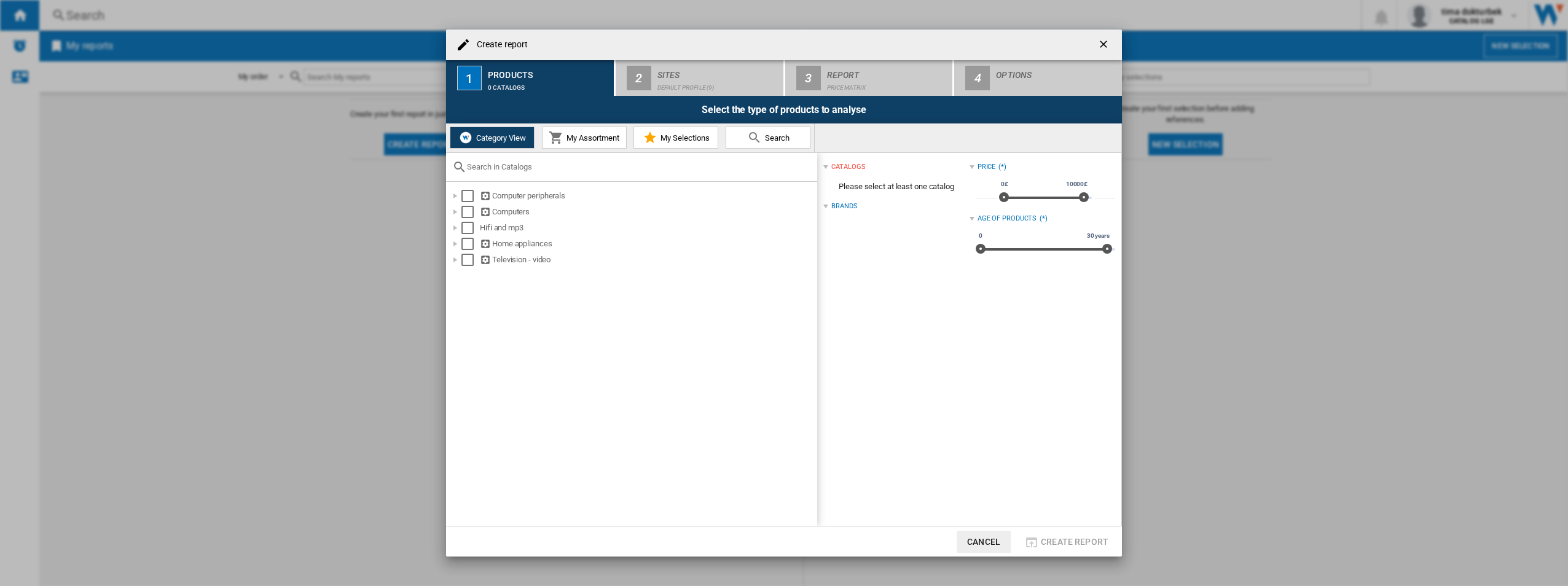
click at [649, 145] on md-icon at bounding box center [650, 138] width 15 height 15
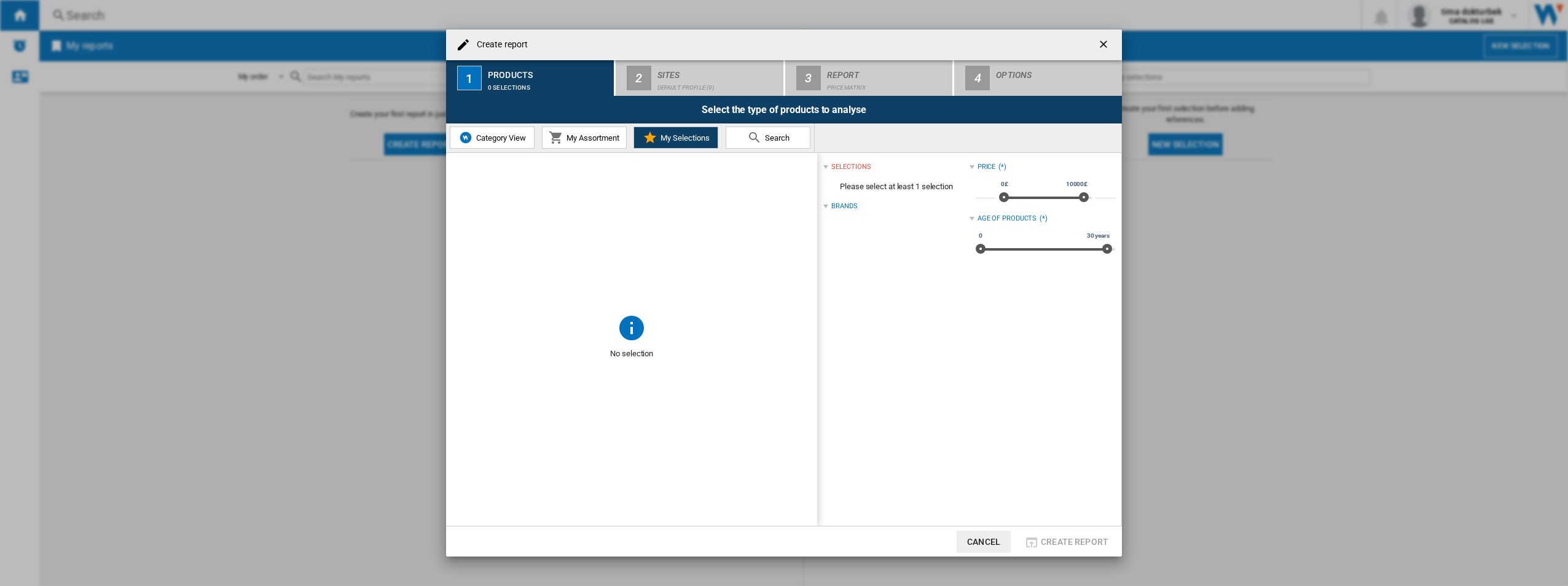
click at [750, 154] on span at bounding box center [631, 233] width 371 height 160
click at [751, 142] on md-icon at bounding box center [754, 138] width 15 height 15
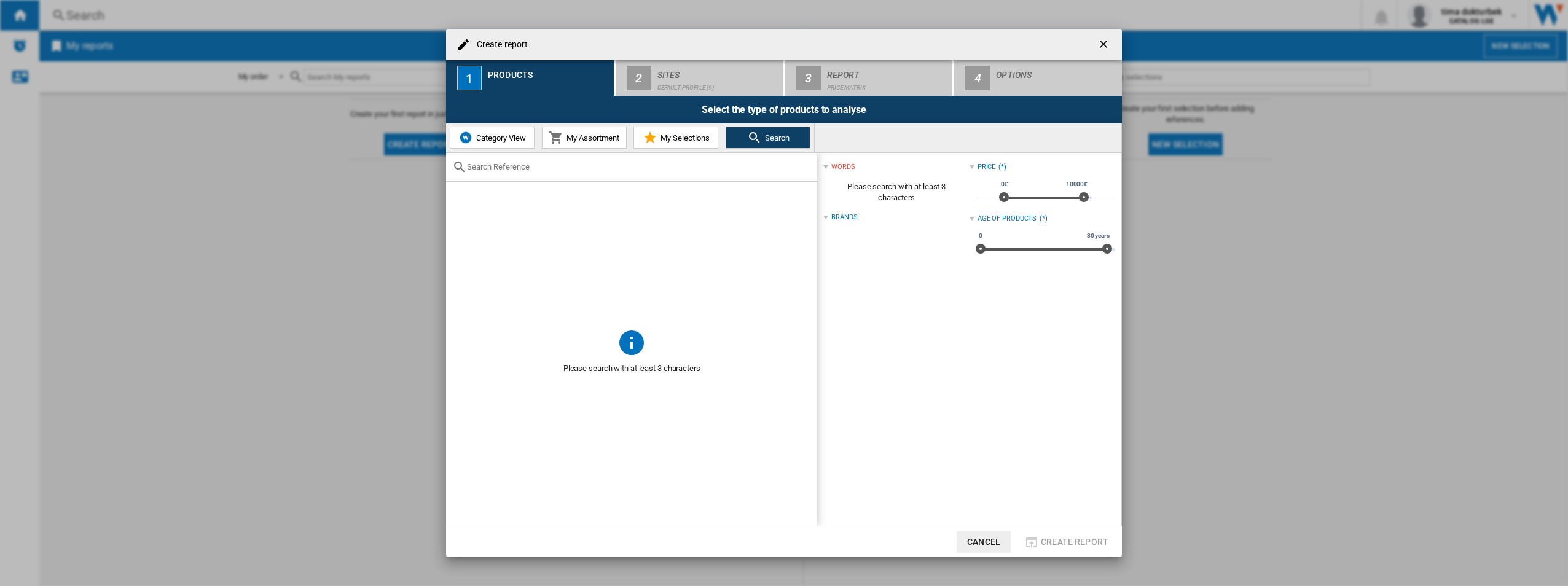
click at [586, 148] on button "My Assortment" at bounding box center [584, 138] width 85 height 22
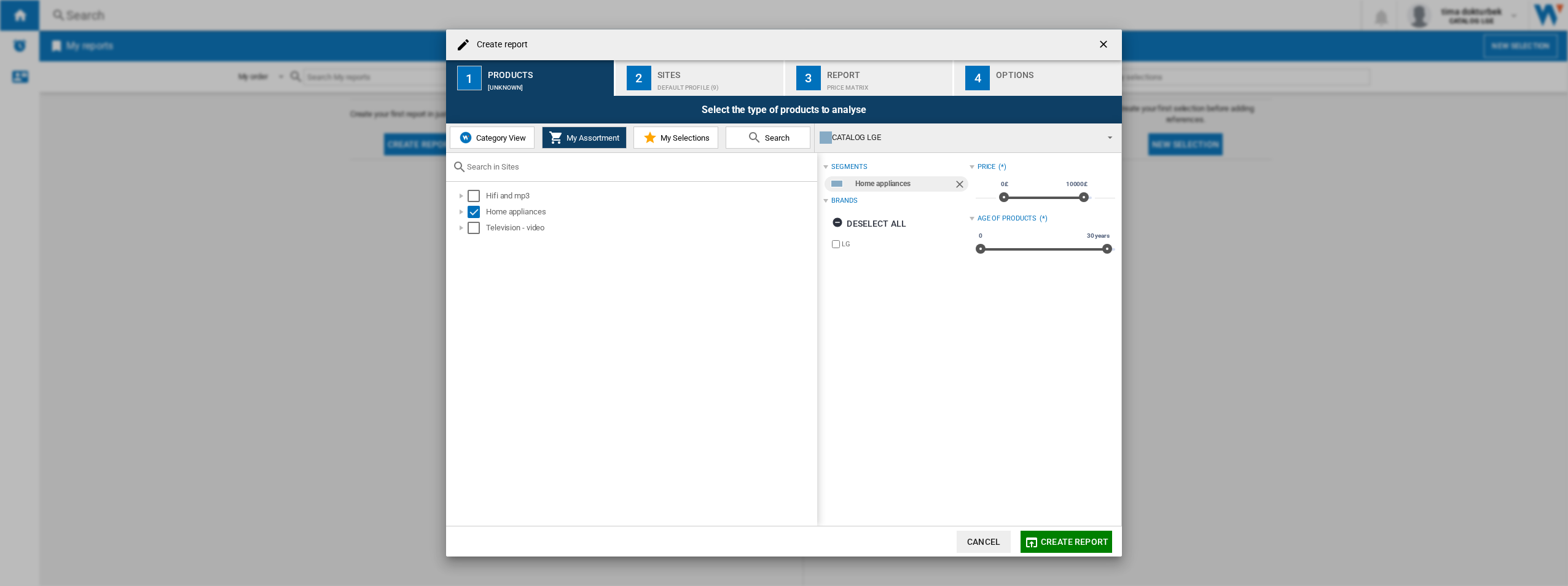
click at [1056, 549] on button "Create report" at bounding box center [1066, 542] width 91 height 22
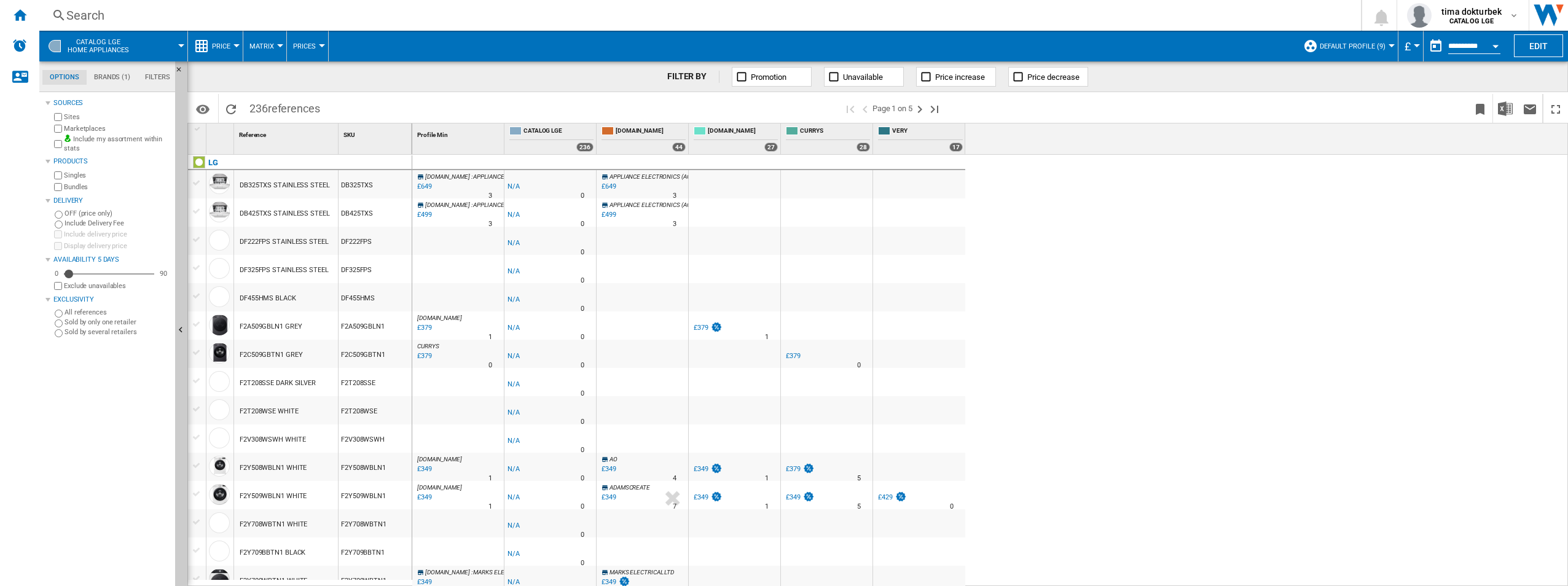
click at [759, 78] on span "Promotion" at bounding box center [768, 77] width 35 height 9
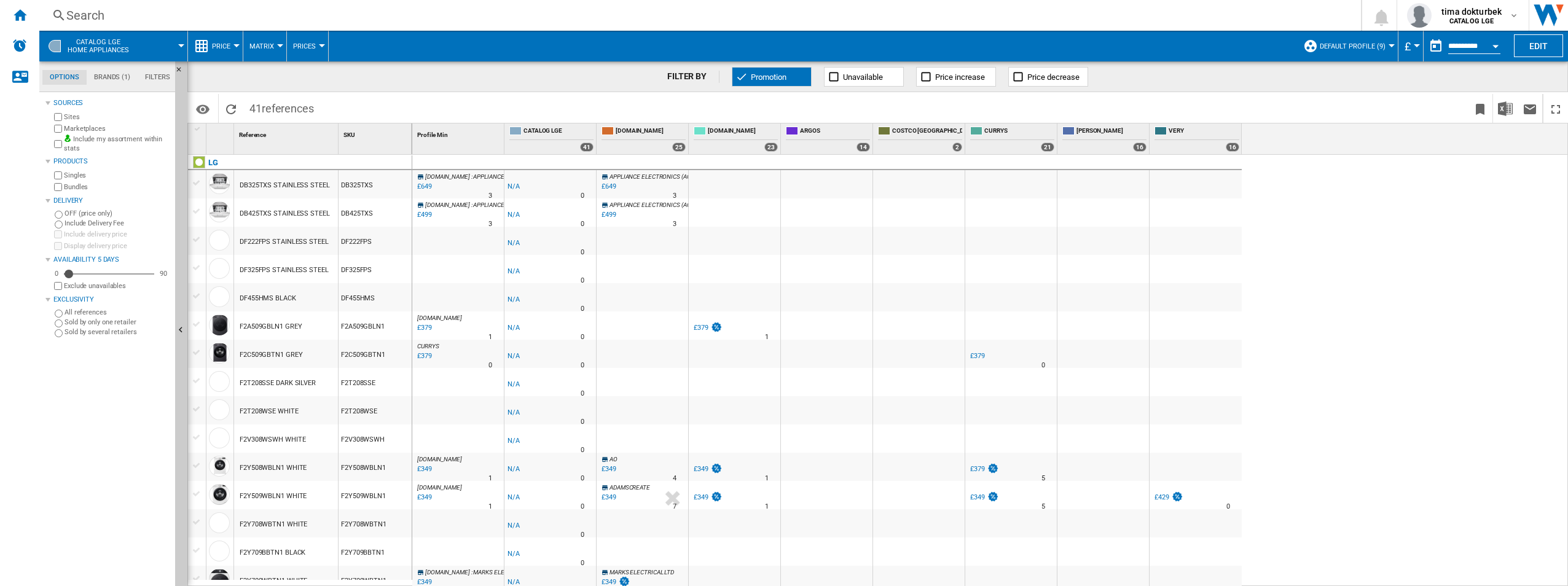
click at [759, 77] on span "Promotion" at bounding box center [768, 77] width 35 height 9
